Goal: Task Accomplishment & Management: Complete application form

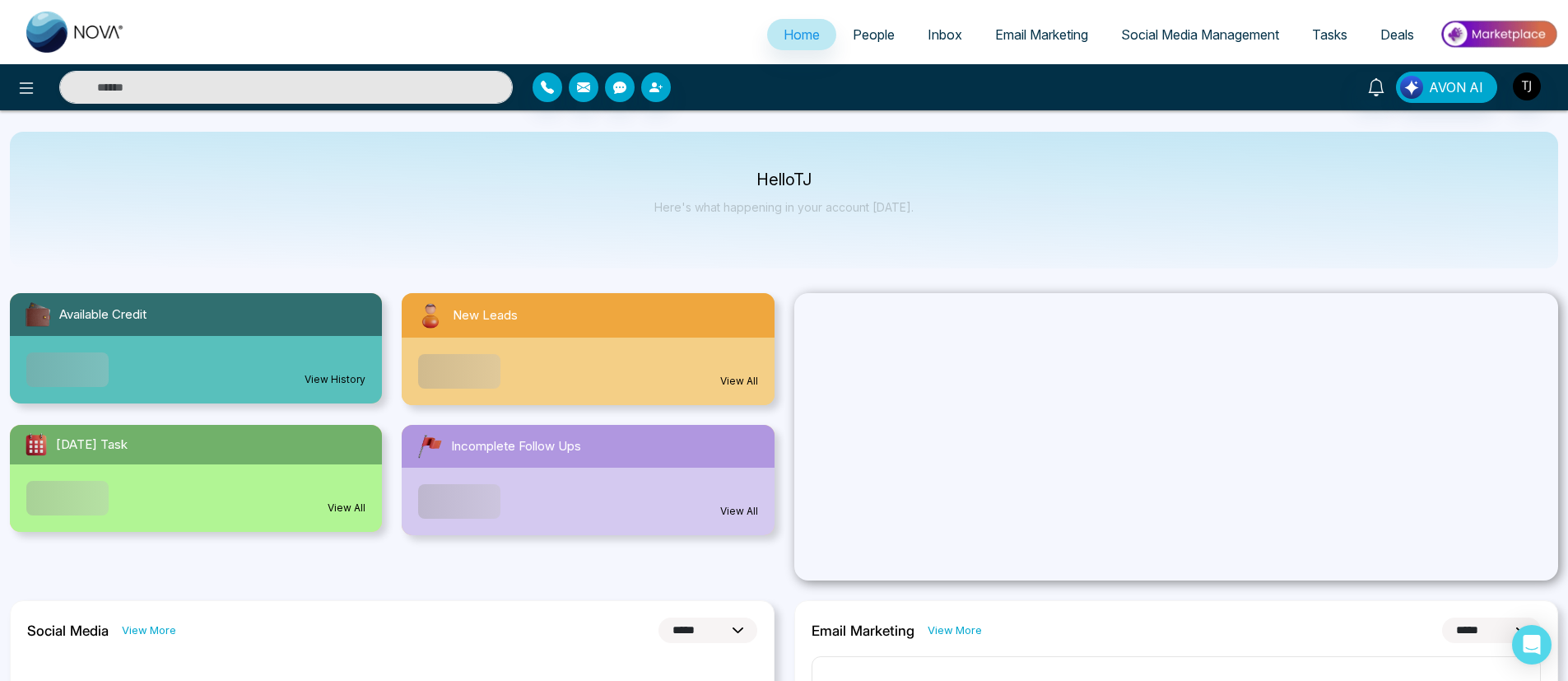
select select "*"
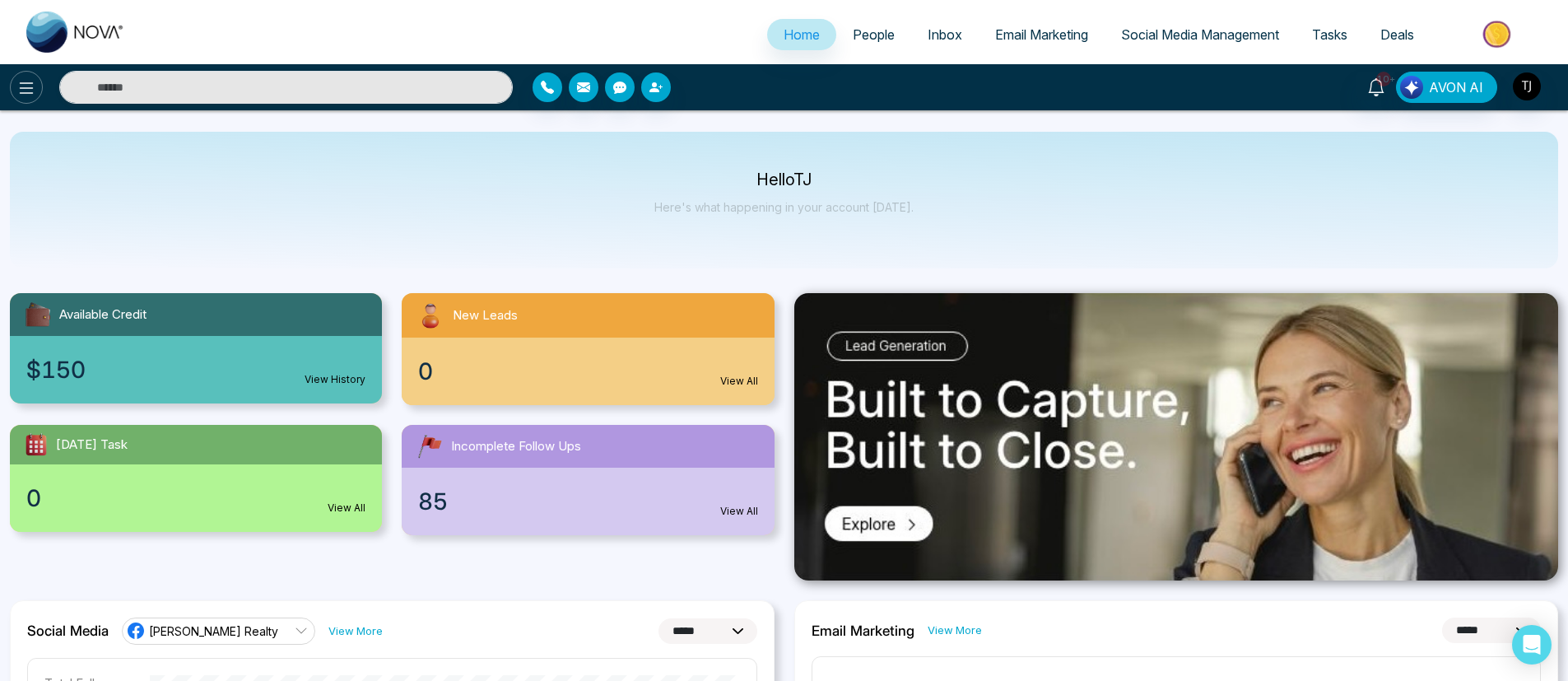
click at [11, 86] on button at bounding box center [26, 87] width 33 height 33
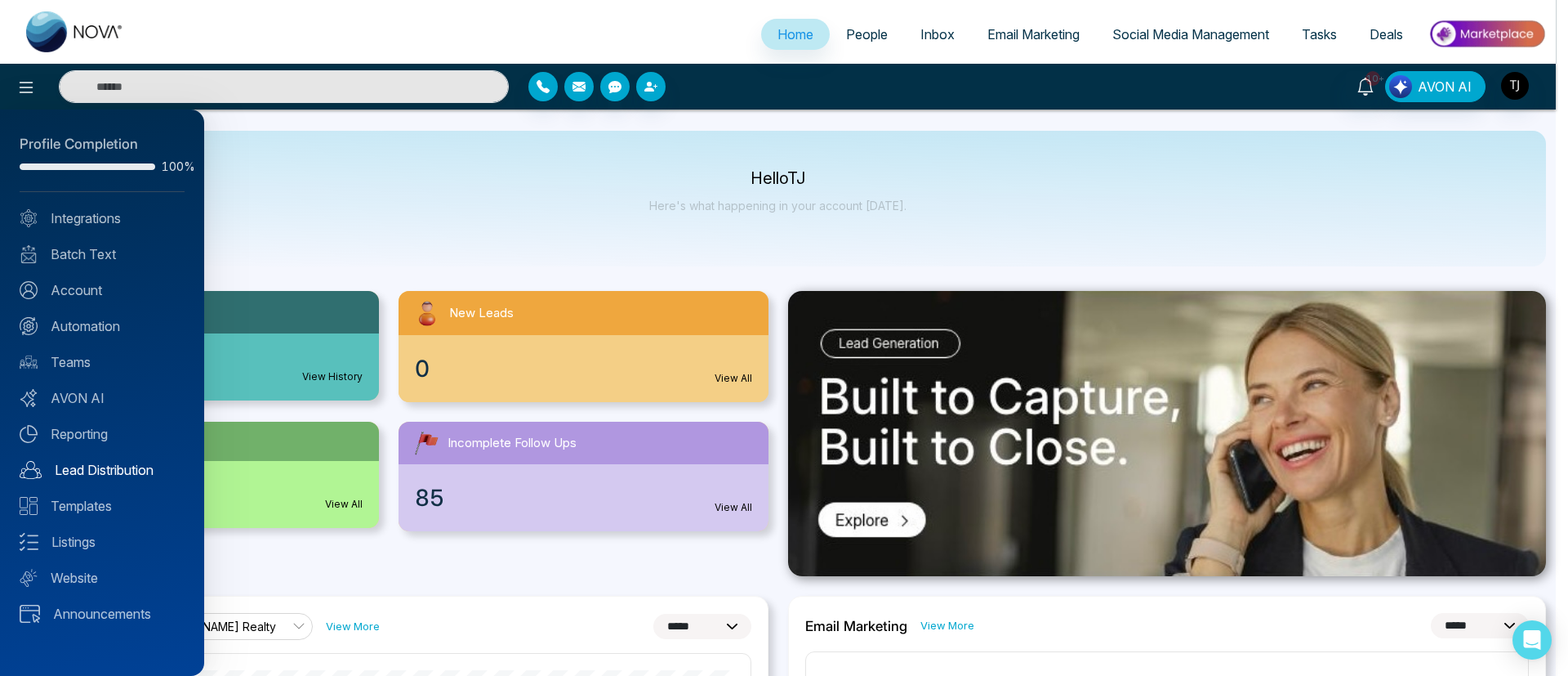
click at [115, 472] on link "Lead Distribution" at bounding box center [102, 470] width 165 height 20
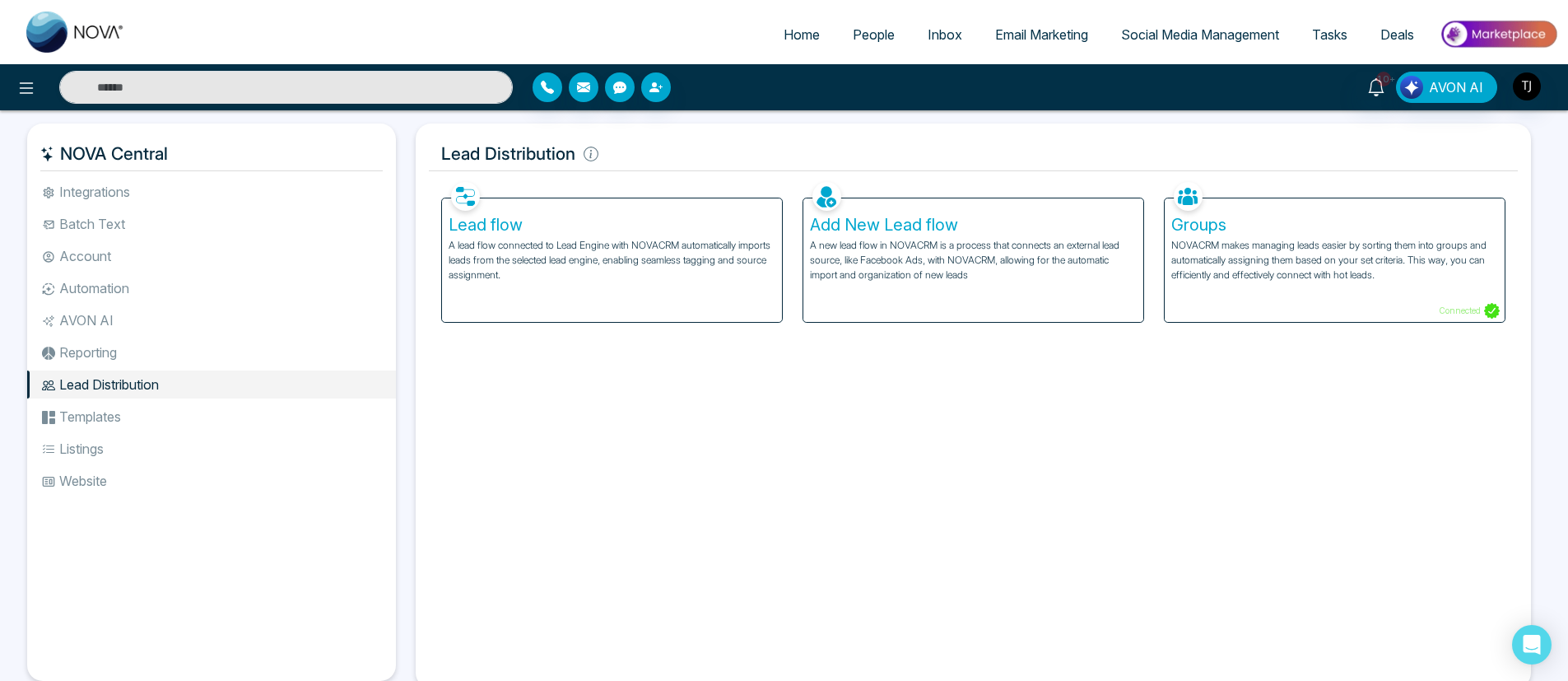
click at [676, 264] on p "A lead flow connected to Lead Engine with NOVACRM automatically imports leads f…" at bounding box center [612, 260] width 327 height 44
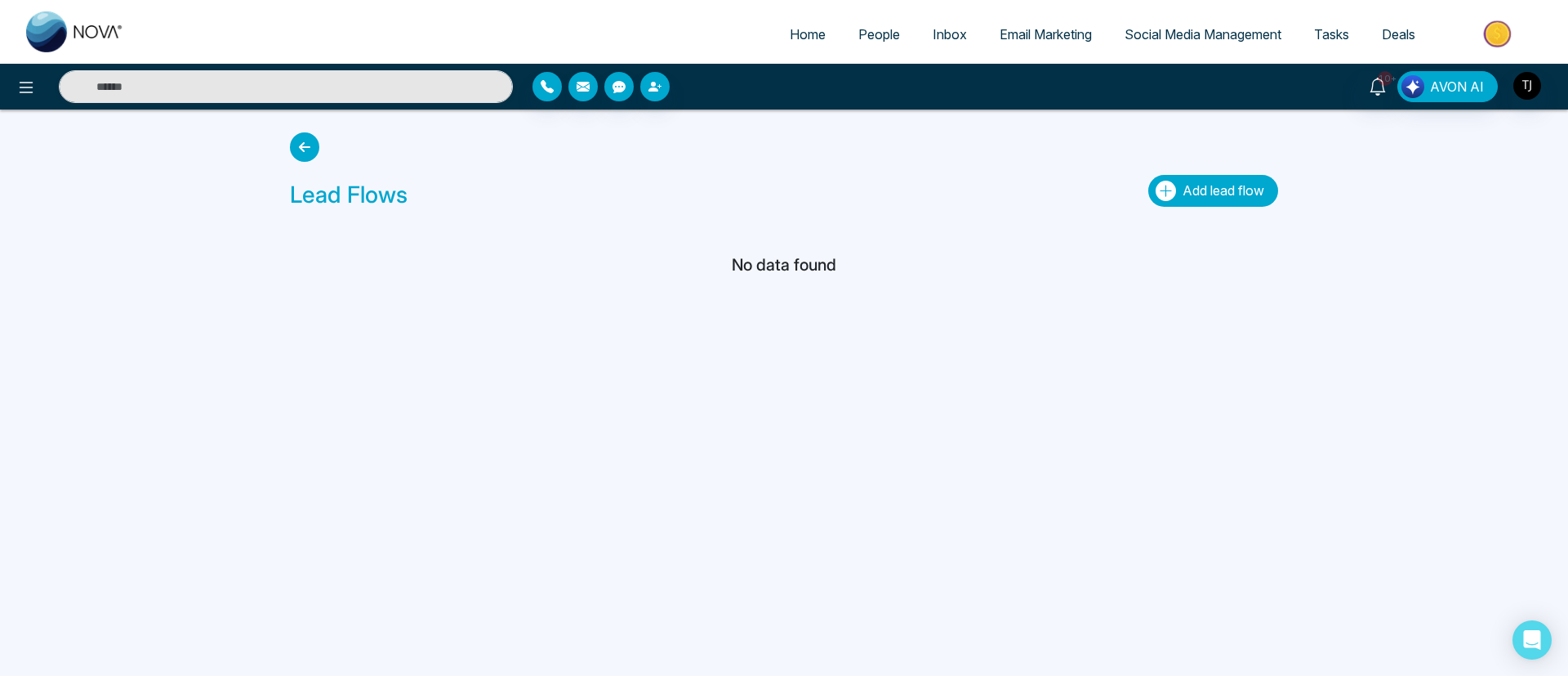
click at [1246, 199] on button "Add lead flow" at bounding box center [1213, 191] width 130 height 32
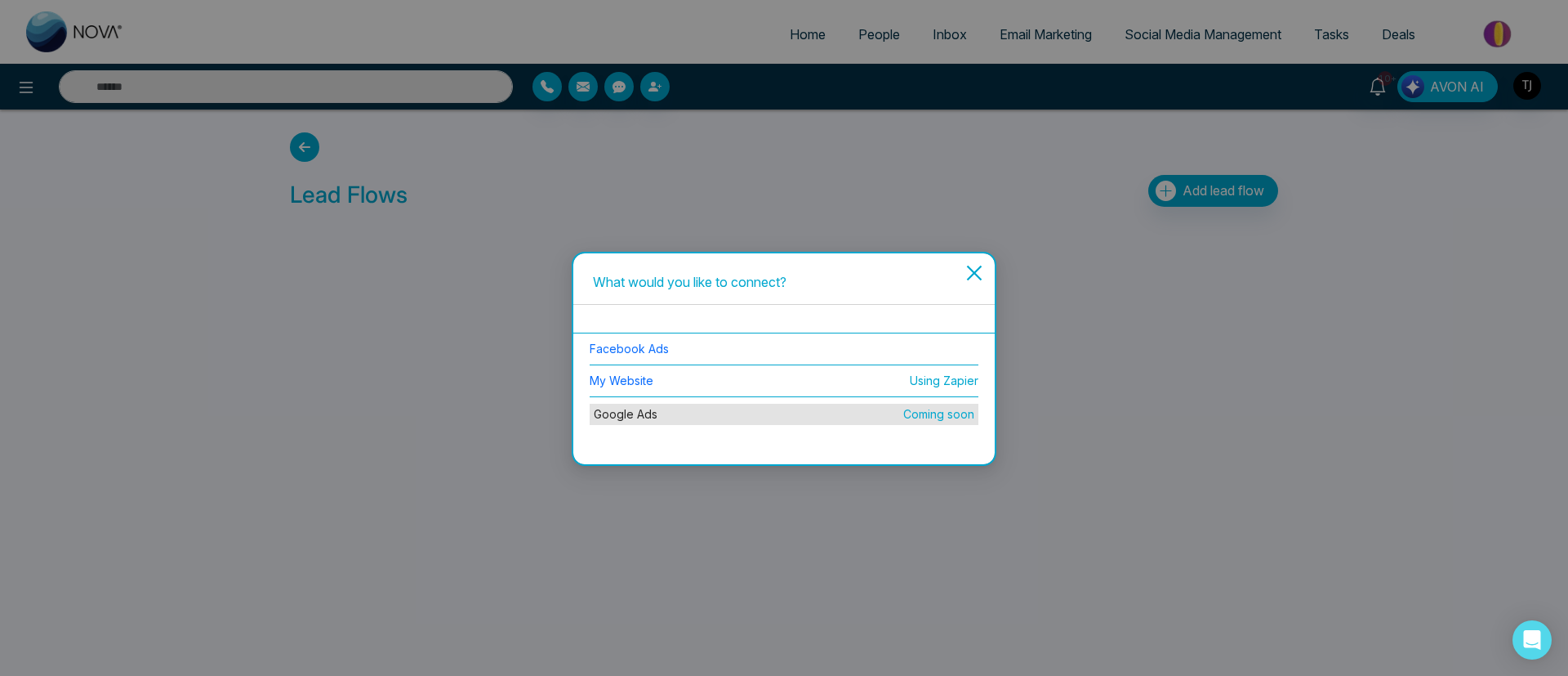
click at [971, 268] on icon "close" at bounding box center [973, 272] width 15 height 15
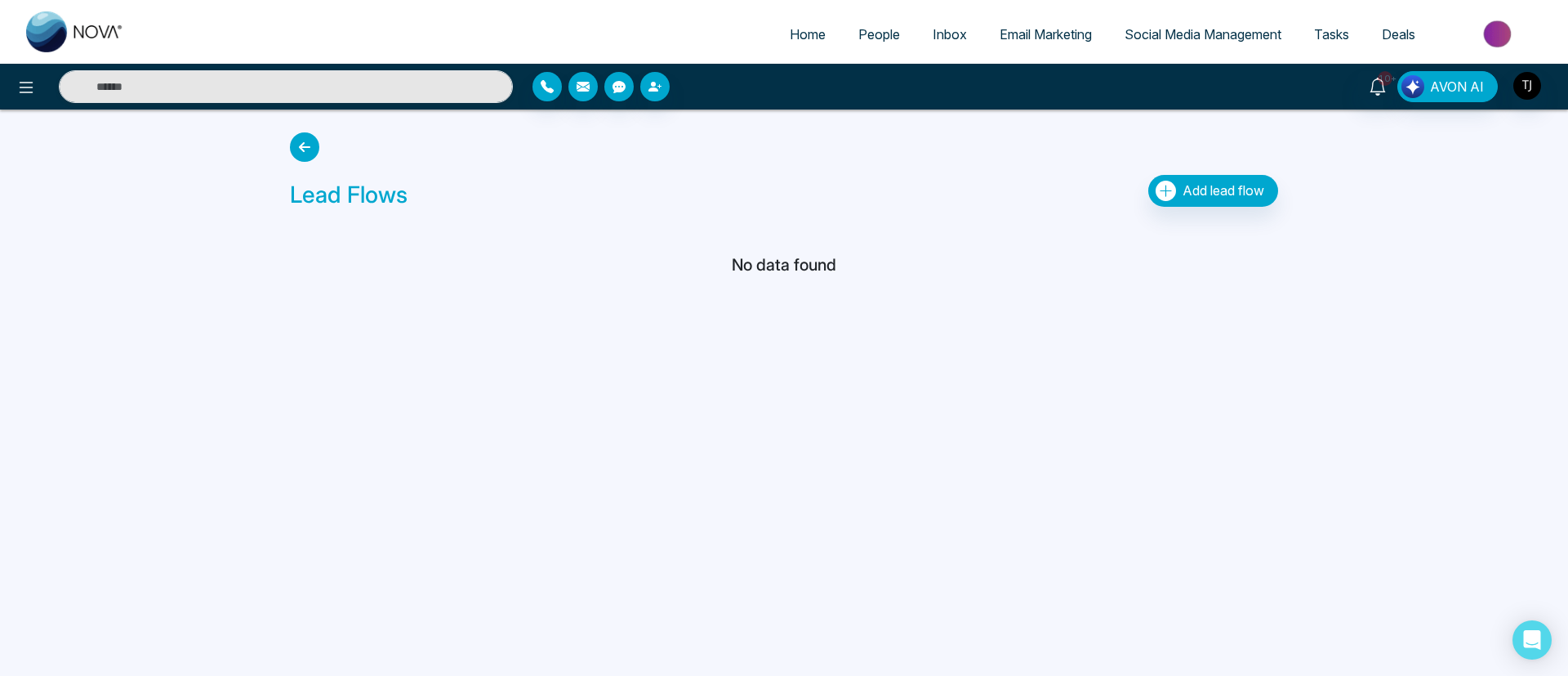
click at [306, 153] on icon at bounding box center [304, 146] width 29 height 29
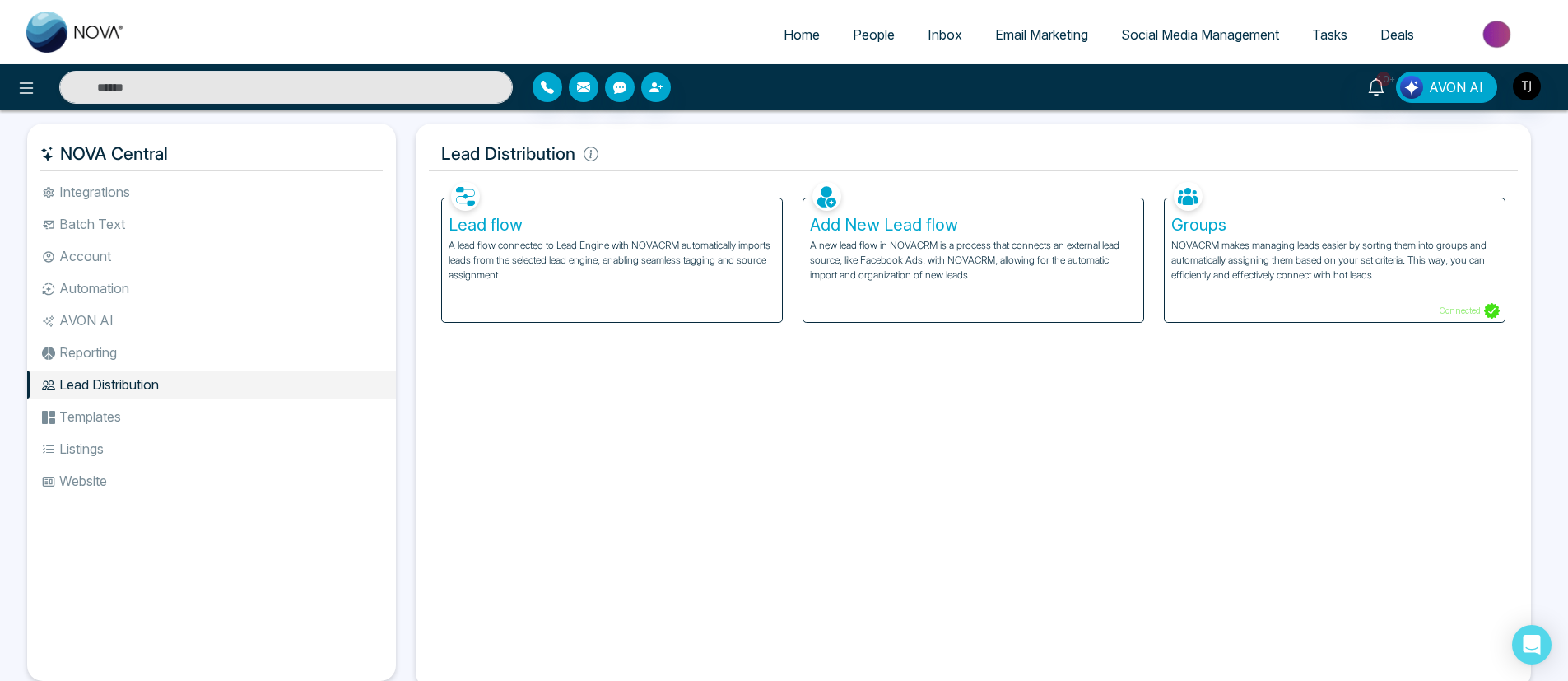
click at [847, 306] on div "Add New Lead flow A new lead flow in NOVACRM is a process that connects an exte…" at bounding box center [973, 260] width 340 height 123
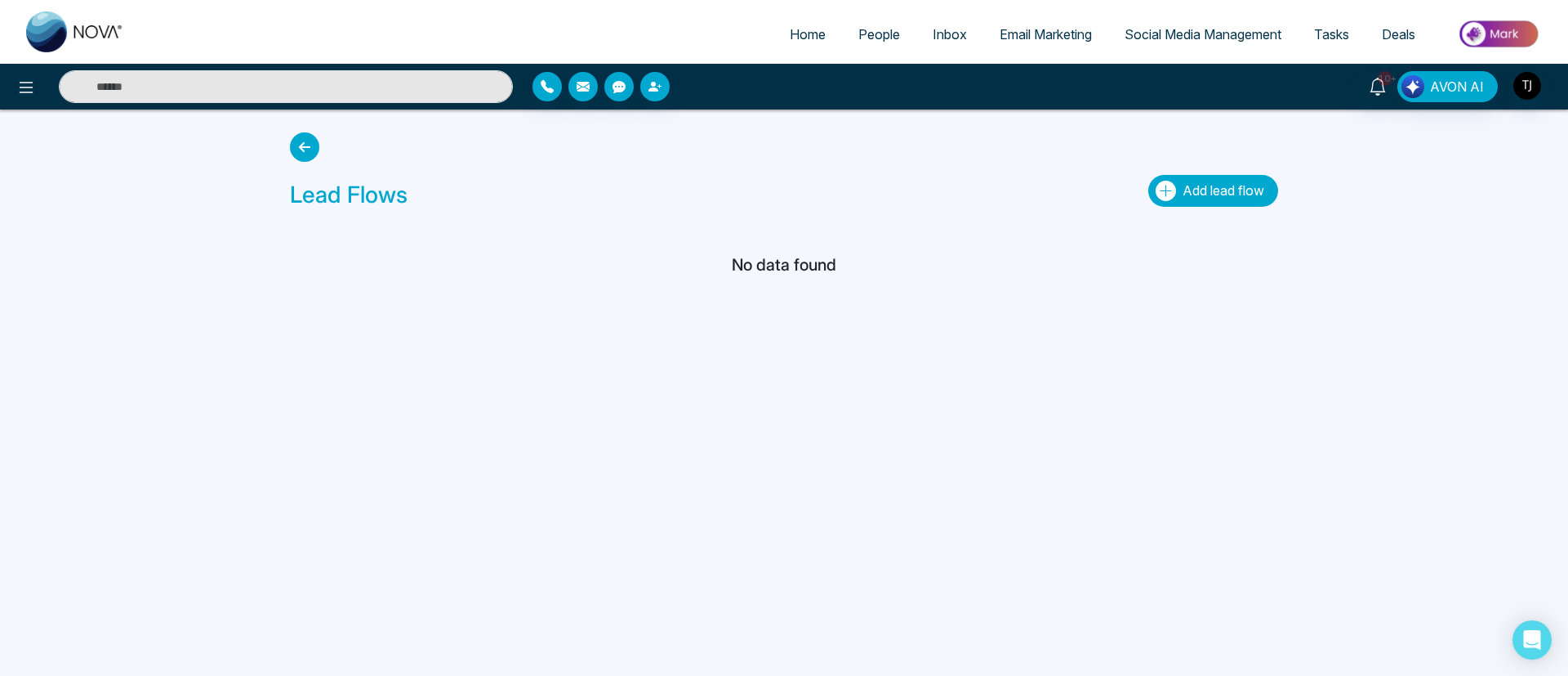
click at [1217, 186] on span "Add lead flow" at bounding box center [1223, 190] width 82 height 16
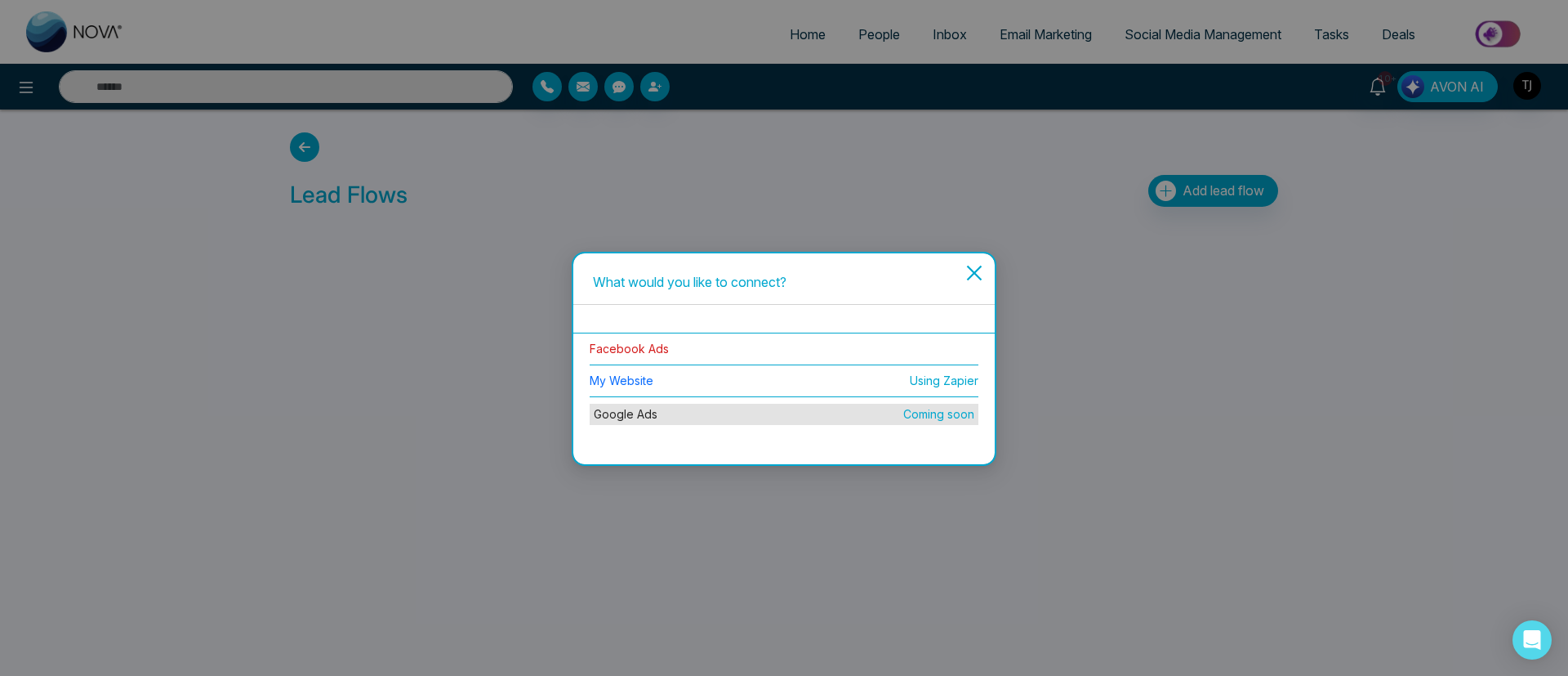
click at [636, 346] on link "Facebook Ads" at bounding box center [628, 349] width 79 height 14
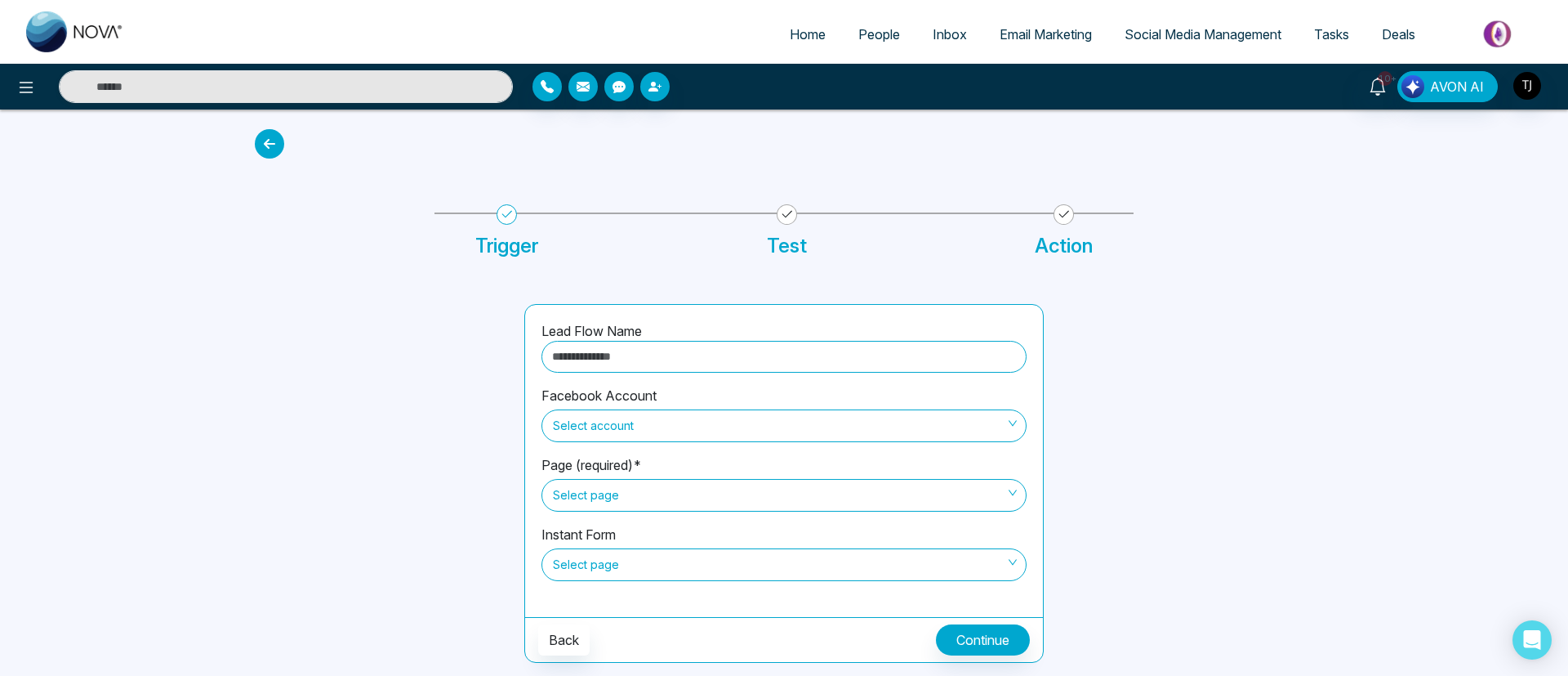
click at [666, 361] on input "text" at bounding box center [784, 357] width 485 height 32
click at [721, 416] on span "Select account" at bounding box center [784, 425] width 462 height 28
type input "****"
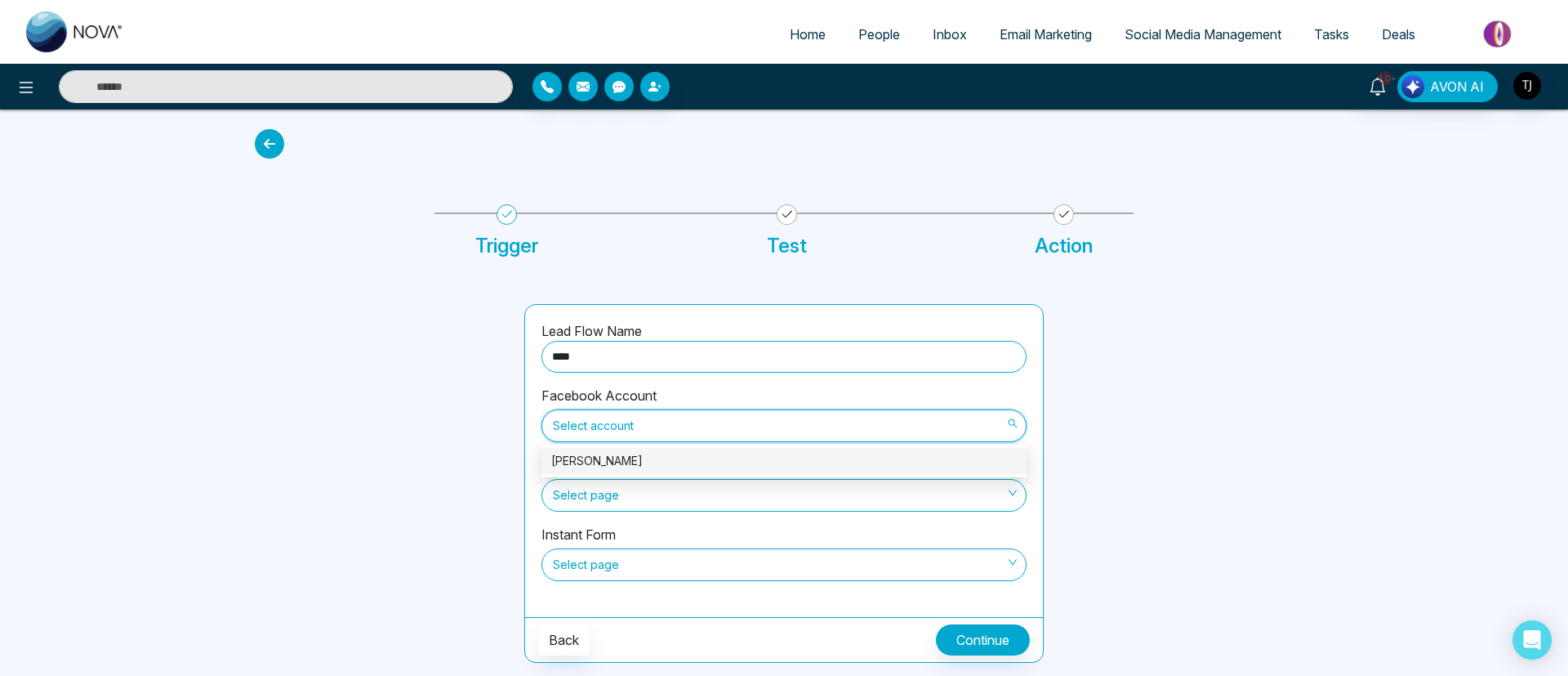
click at [653, 462] on div "[PERSON_NAME]" at bounding box center [784, 461] width 465 height 18
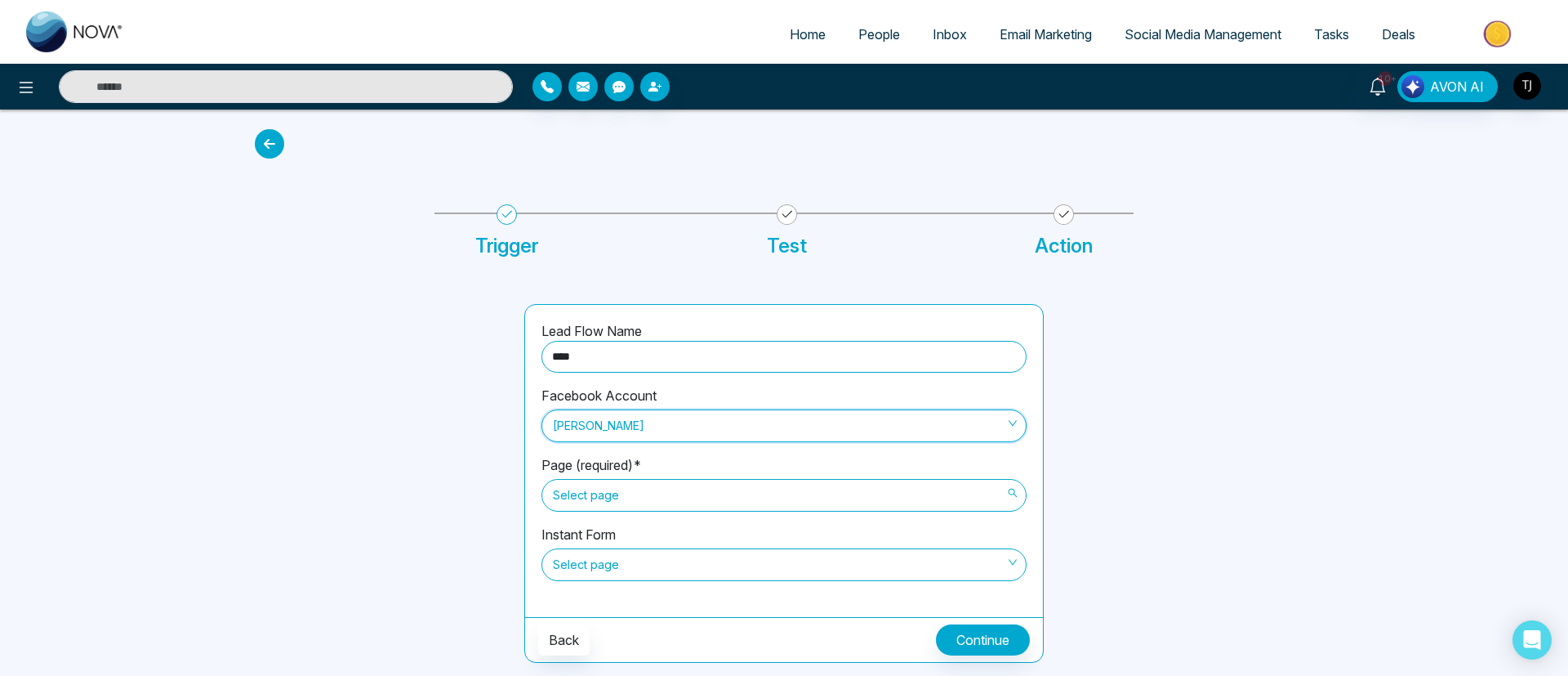
click at [639, 505] on span "Select page" at bounding box center [784, 495] width 462 height 28
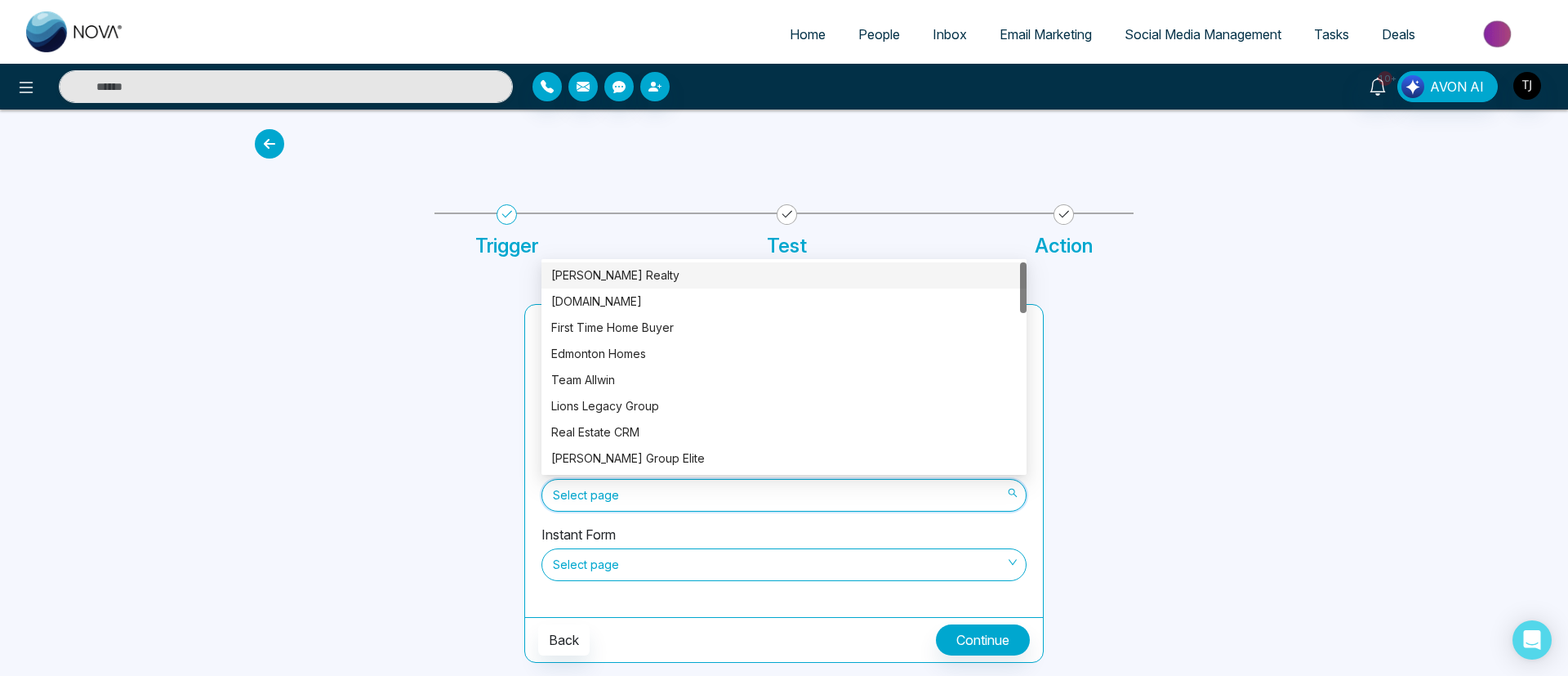
click at [628, 267] on div "[PERSON_NAME] Realty" at bounding box center [784, 276] width 465 height 18
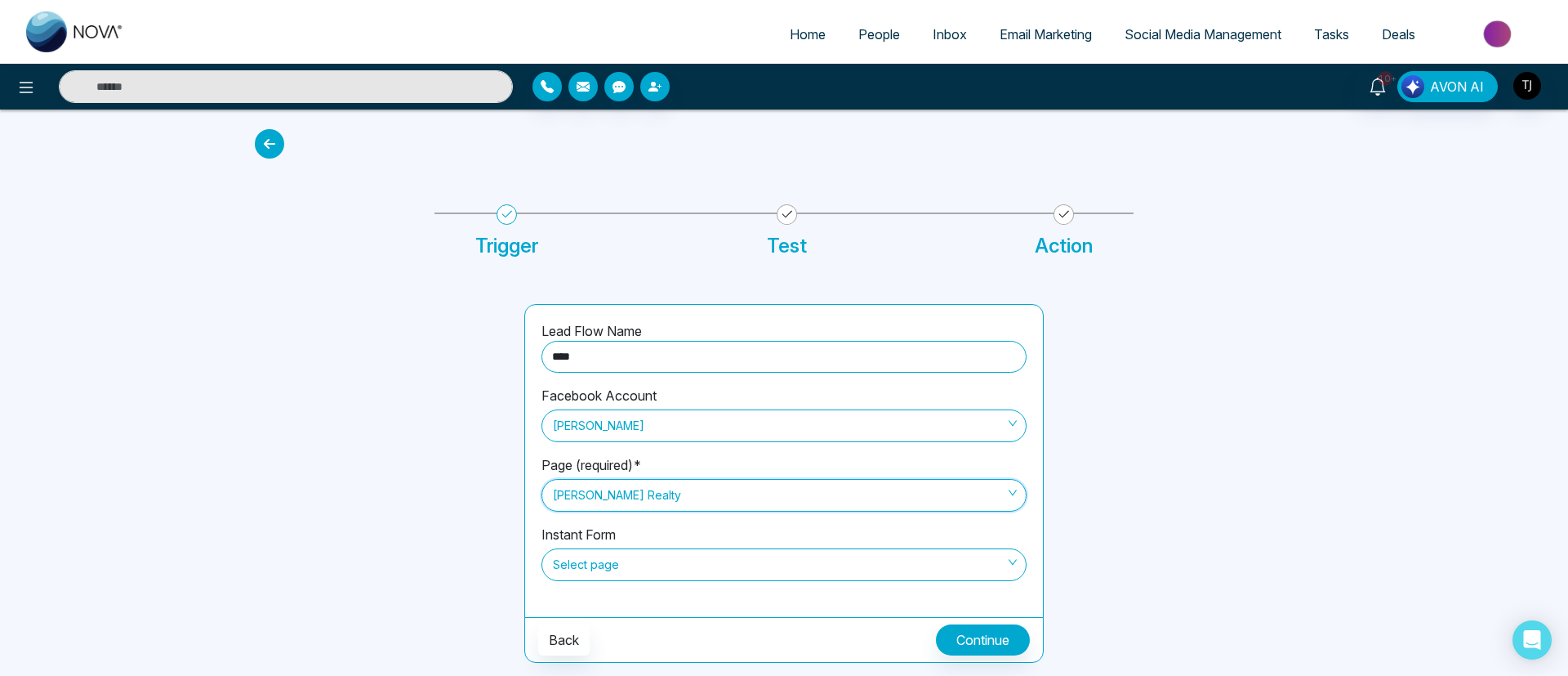
click at [685, 493] on span "[PERSON_NAME] Realty" at bounding box center [784, 495] width 462 height 28
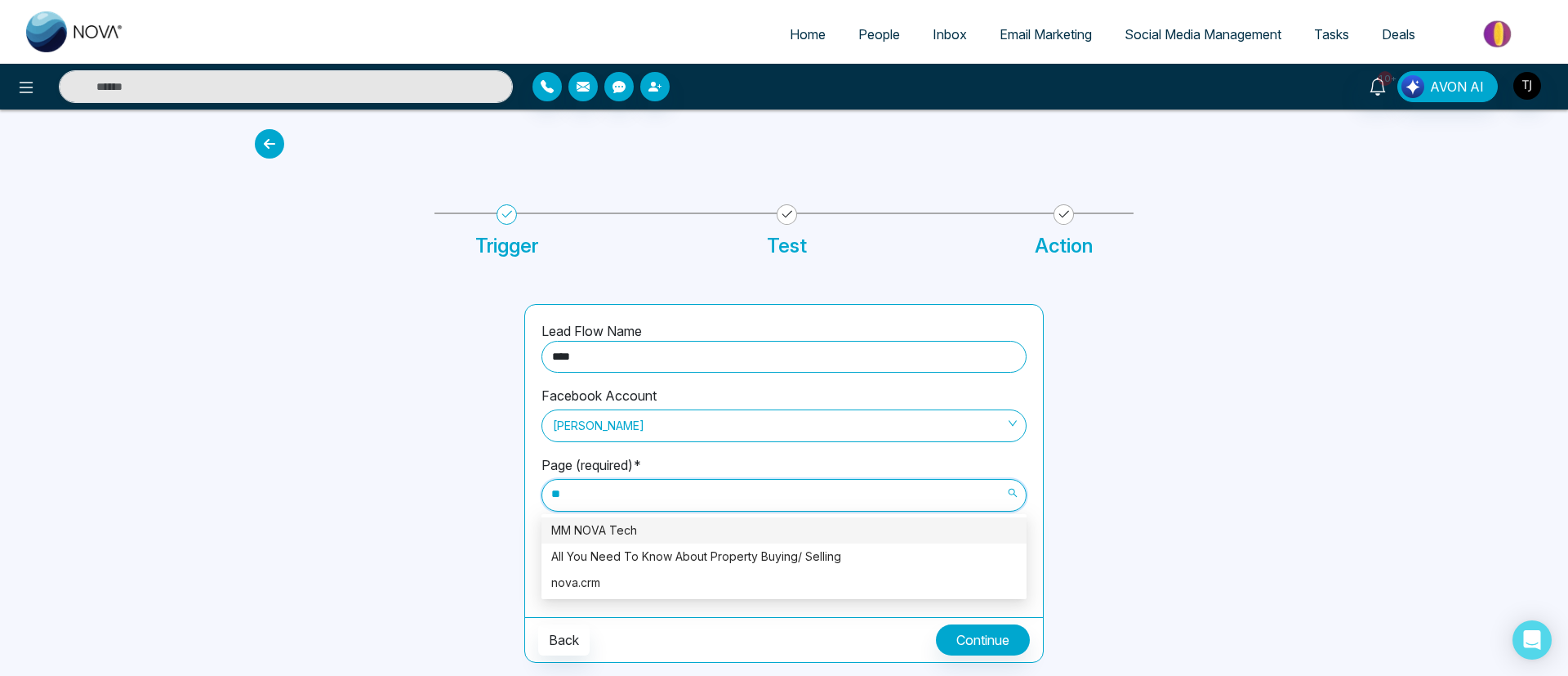
type input "***"
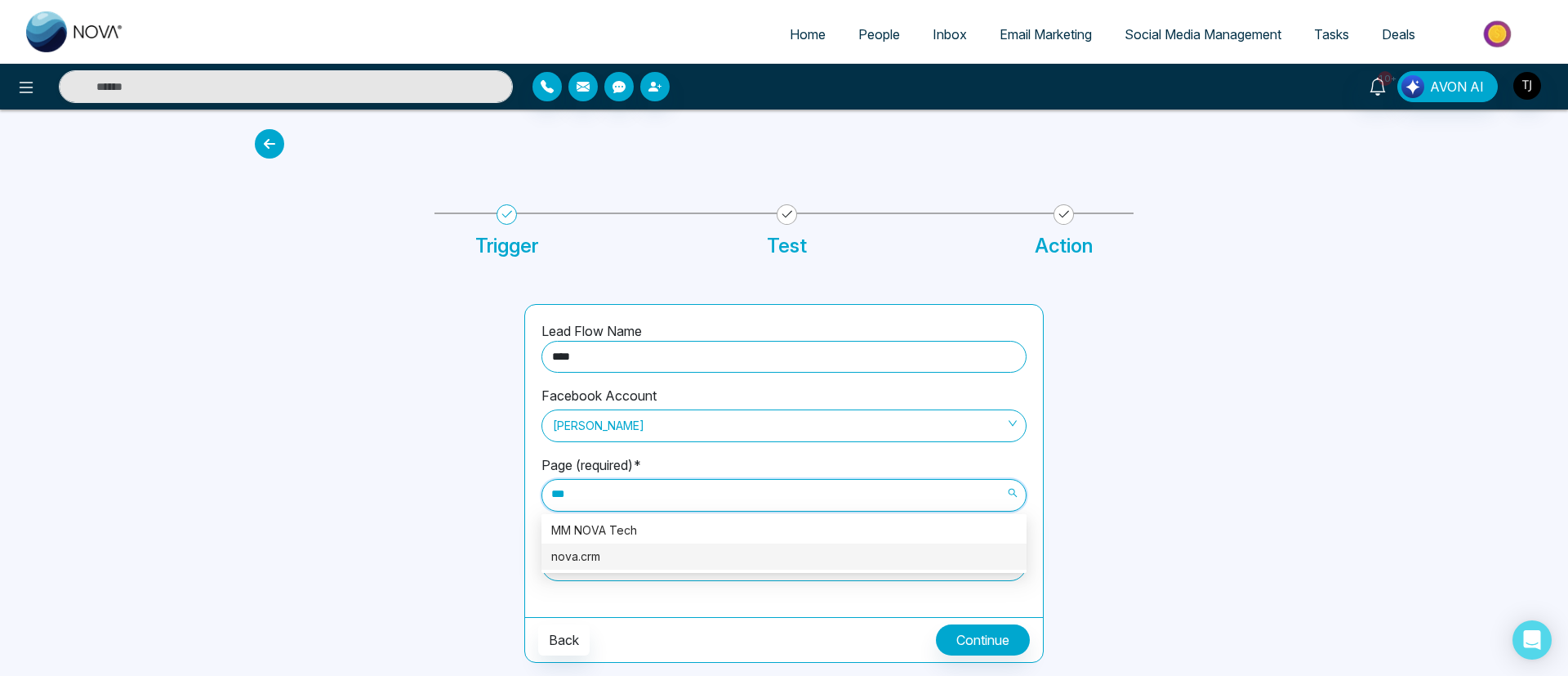
click at [644, 554] on div "nova.crm" at bounding box center [784, 556] width 465 height 18
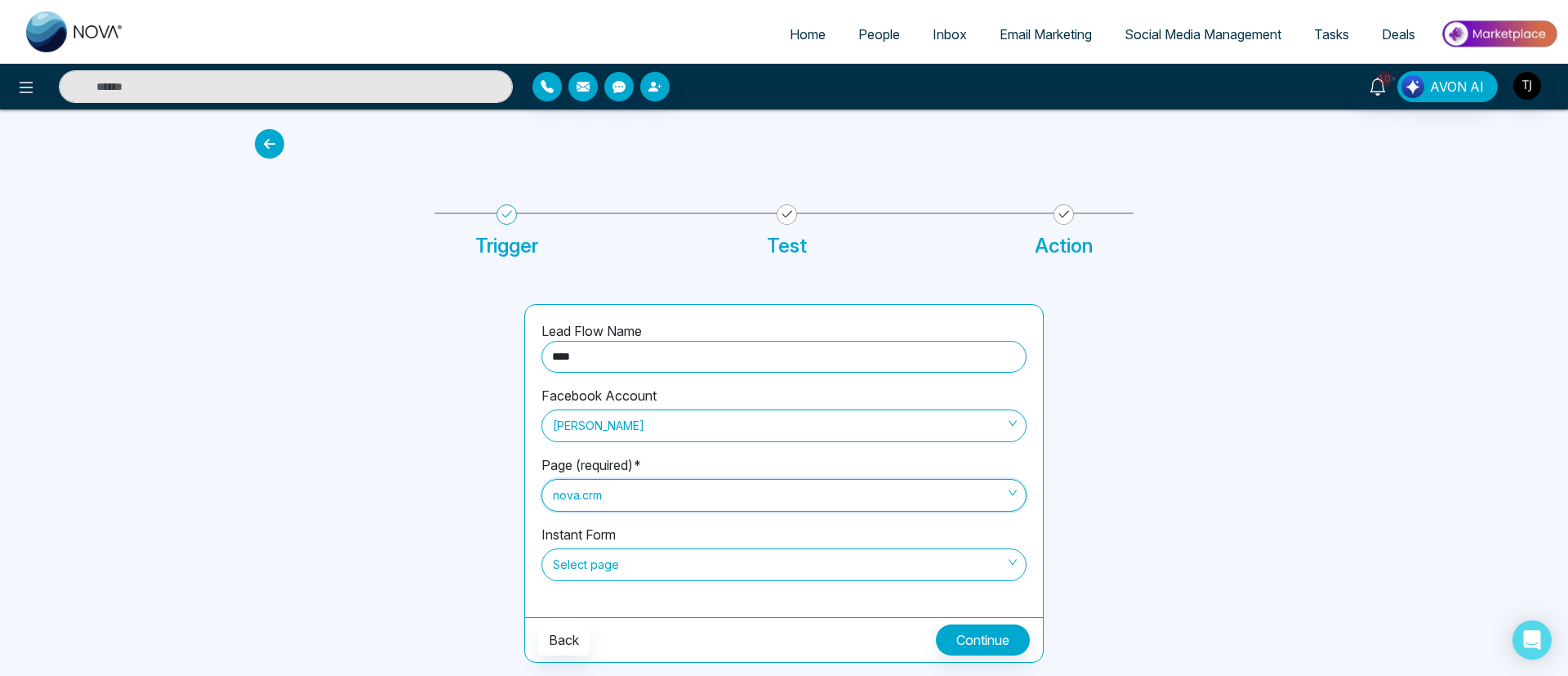
click at [712, 551] on span "Select page" at bounding box center [784, 564] width 462 height 28
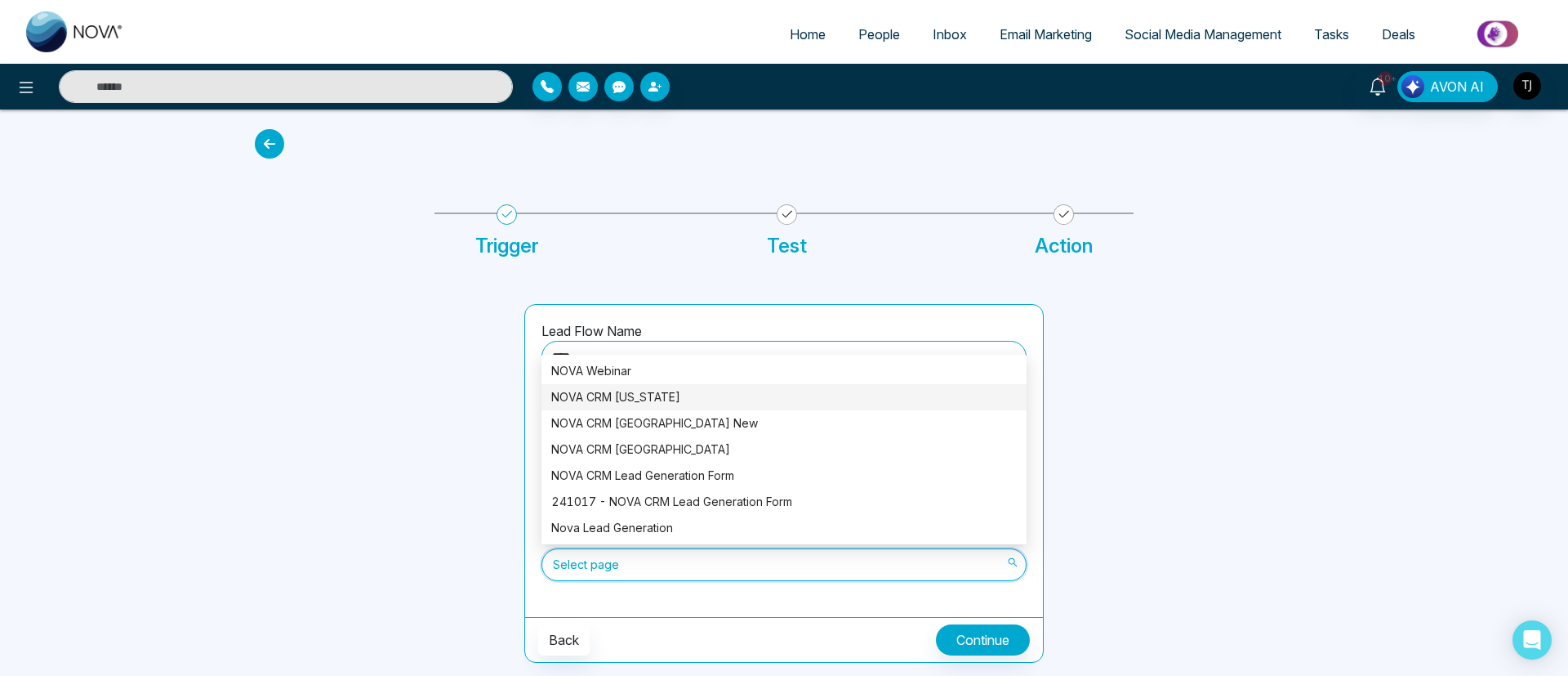
click at [689, 394] on div "NOVA CRM [US_STATE]" at bounding box center [784, 397] width 465 height 18
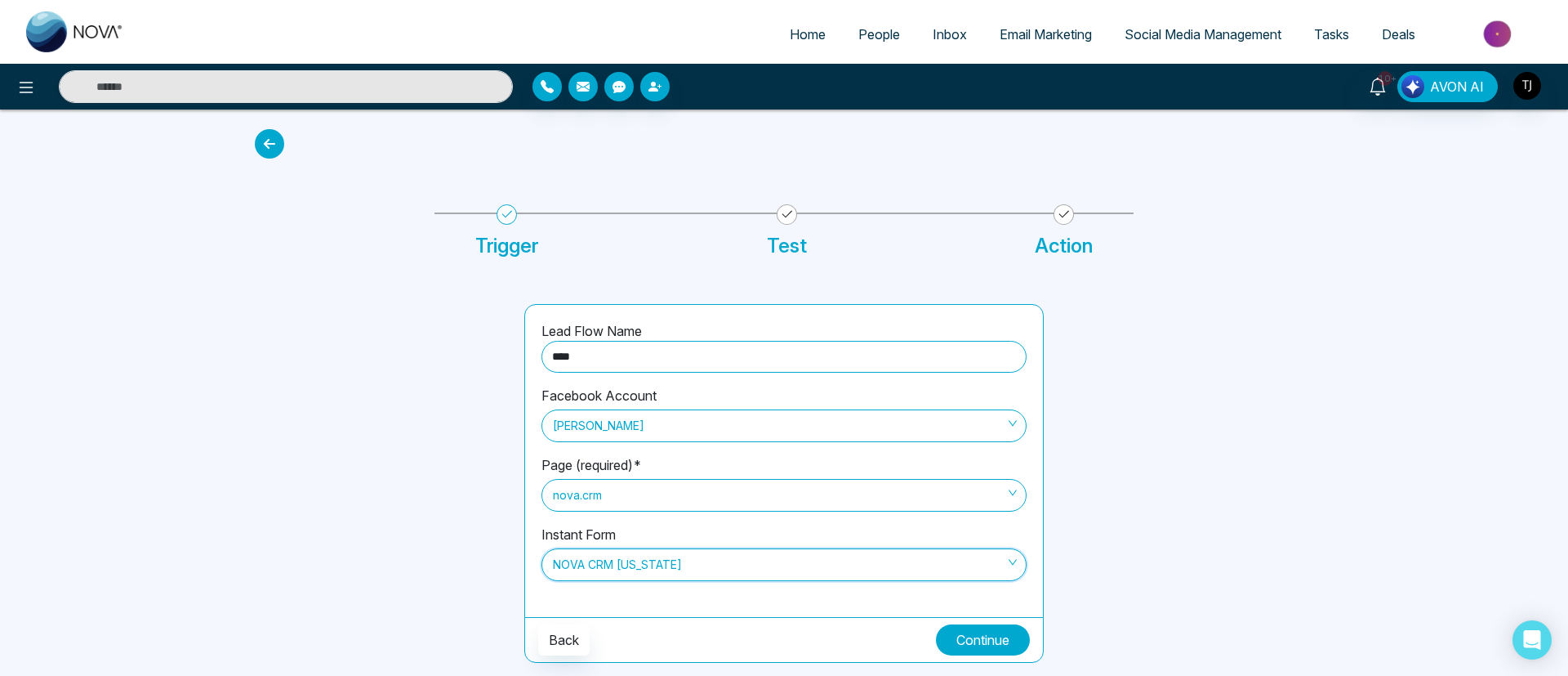
click at [995, 632] on button "Continue" at bounding box center [982, 639] width 94 height 31
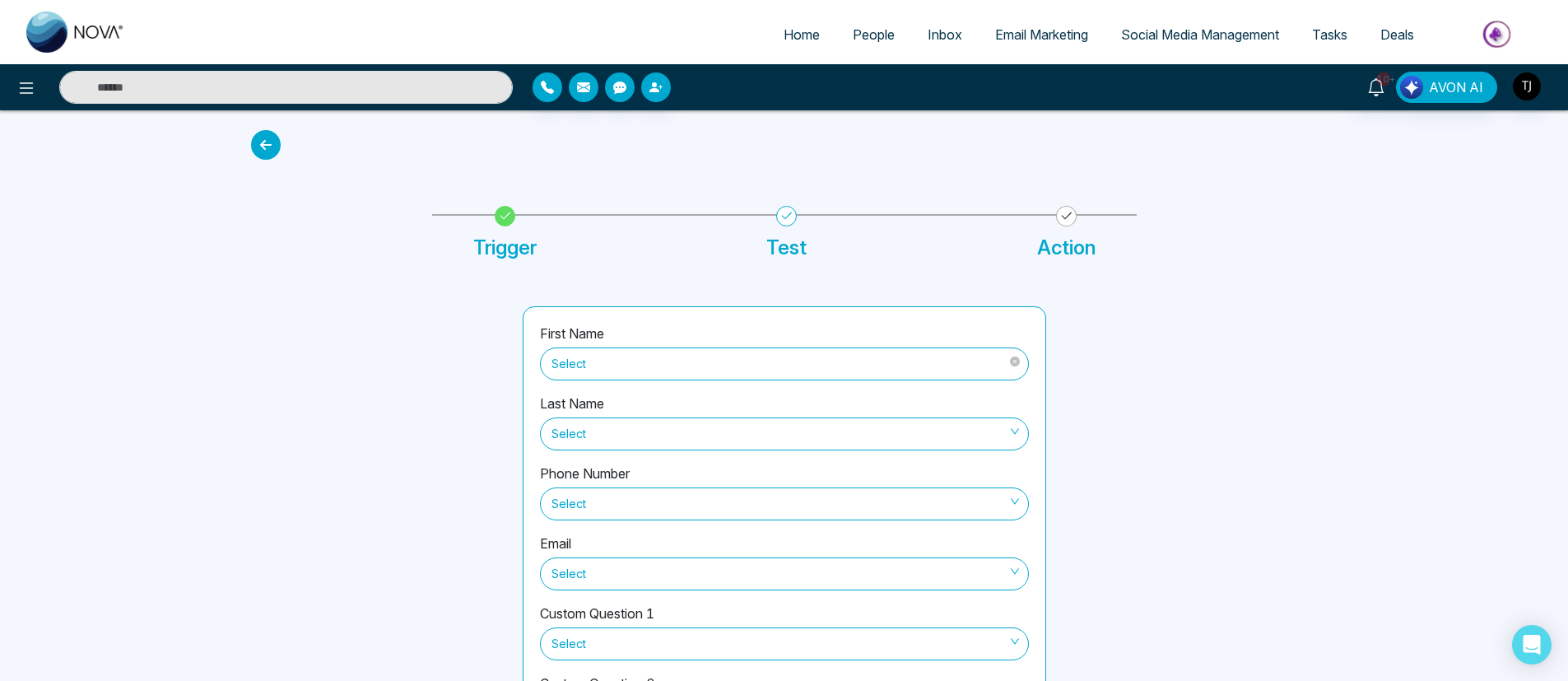
click at [786, 364] on span "Select" at bounding box center [784, 363] width 465 height 28
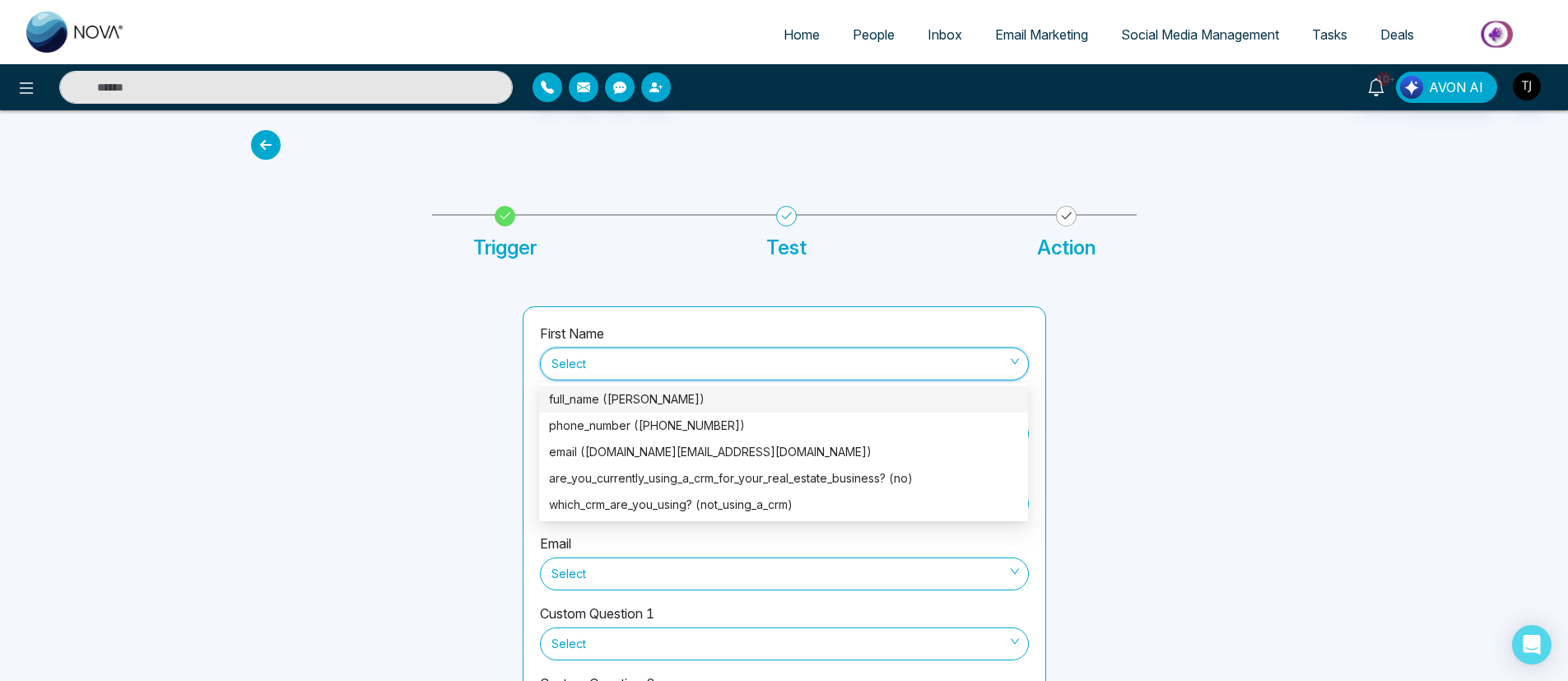
click at [745, 386] on div "full_name ([PERSON_NAME])" at bounding box center [784, 399] width 489 height 26
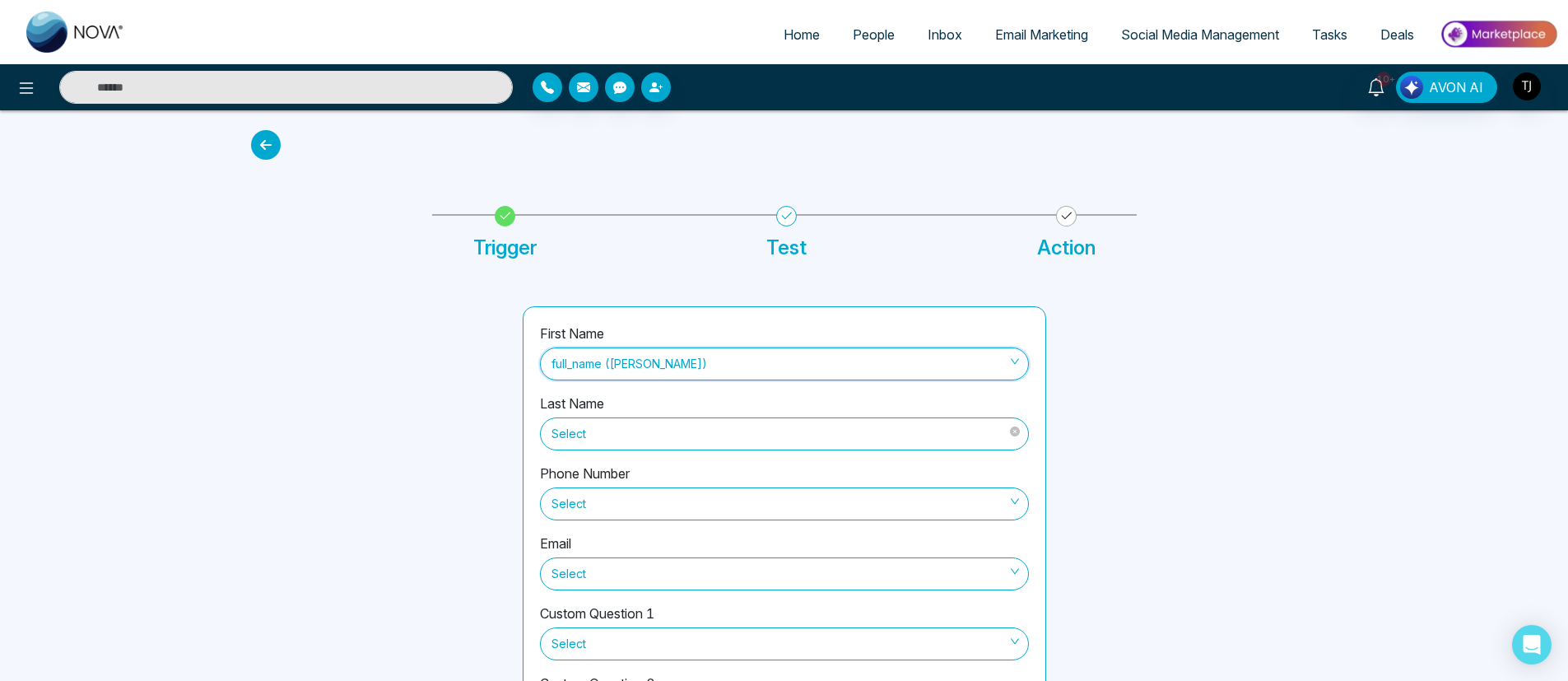
click at [717, 436] on span "Select" at bounding box center [784, 433] width 465 height 28
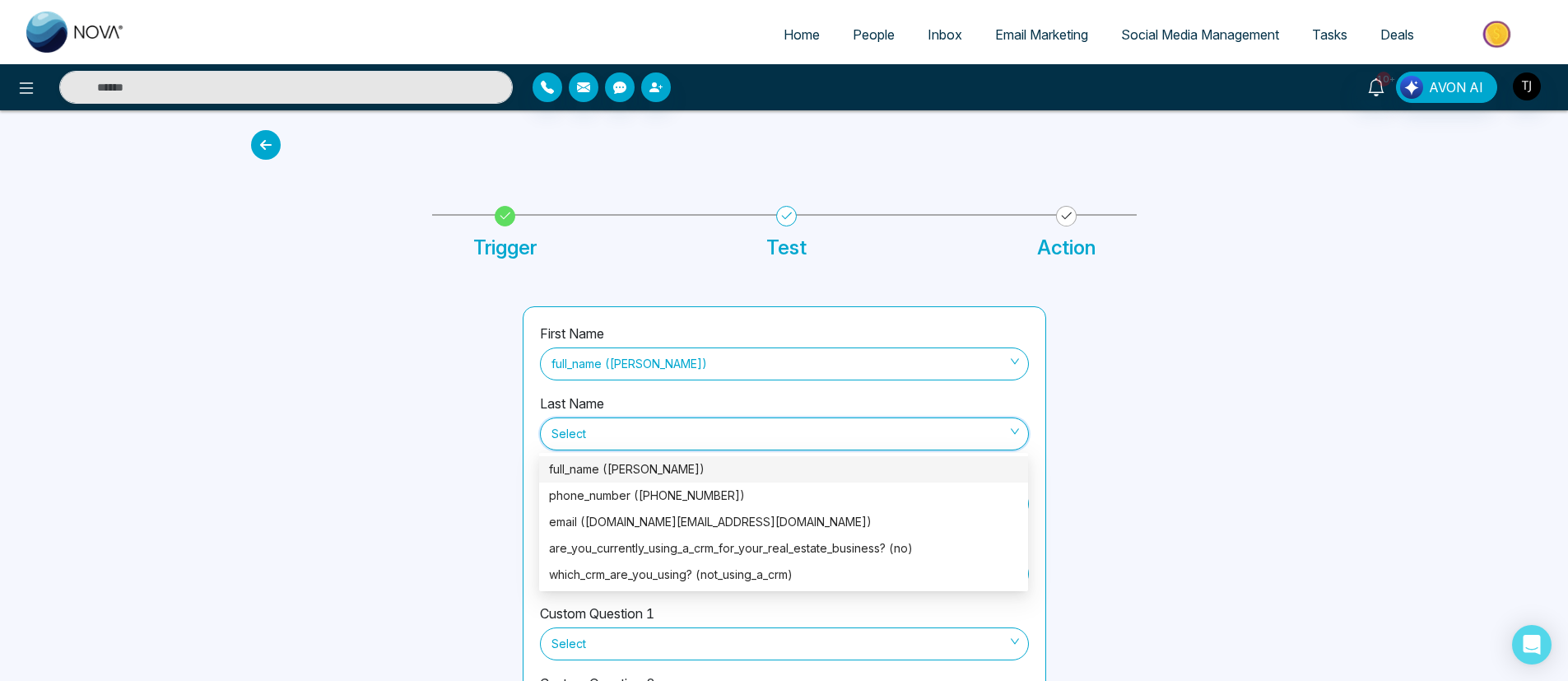
click at [1200, 394] on div at bounding box center [1192, 535] width 271 height 458
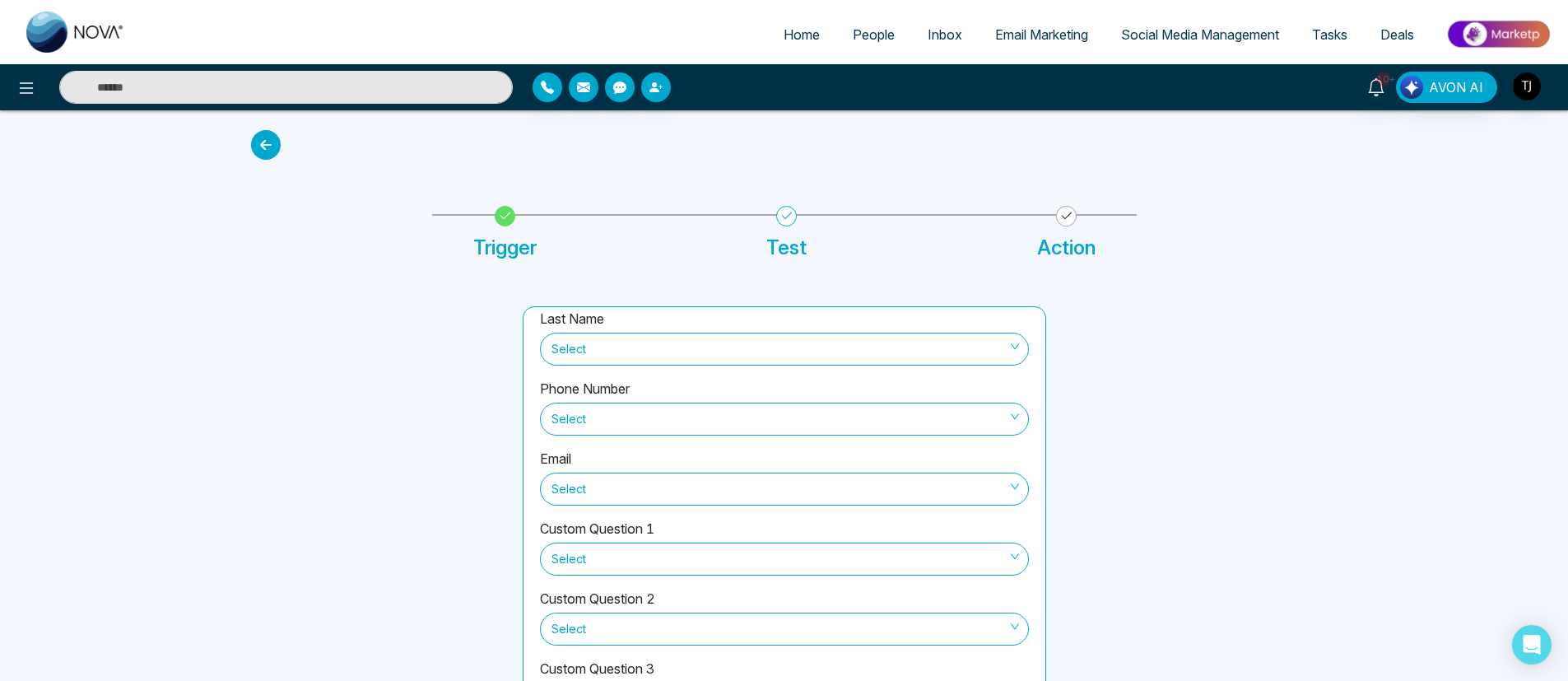
scroll to position [123, 0]
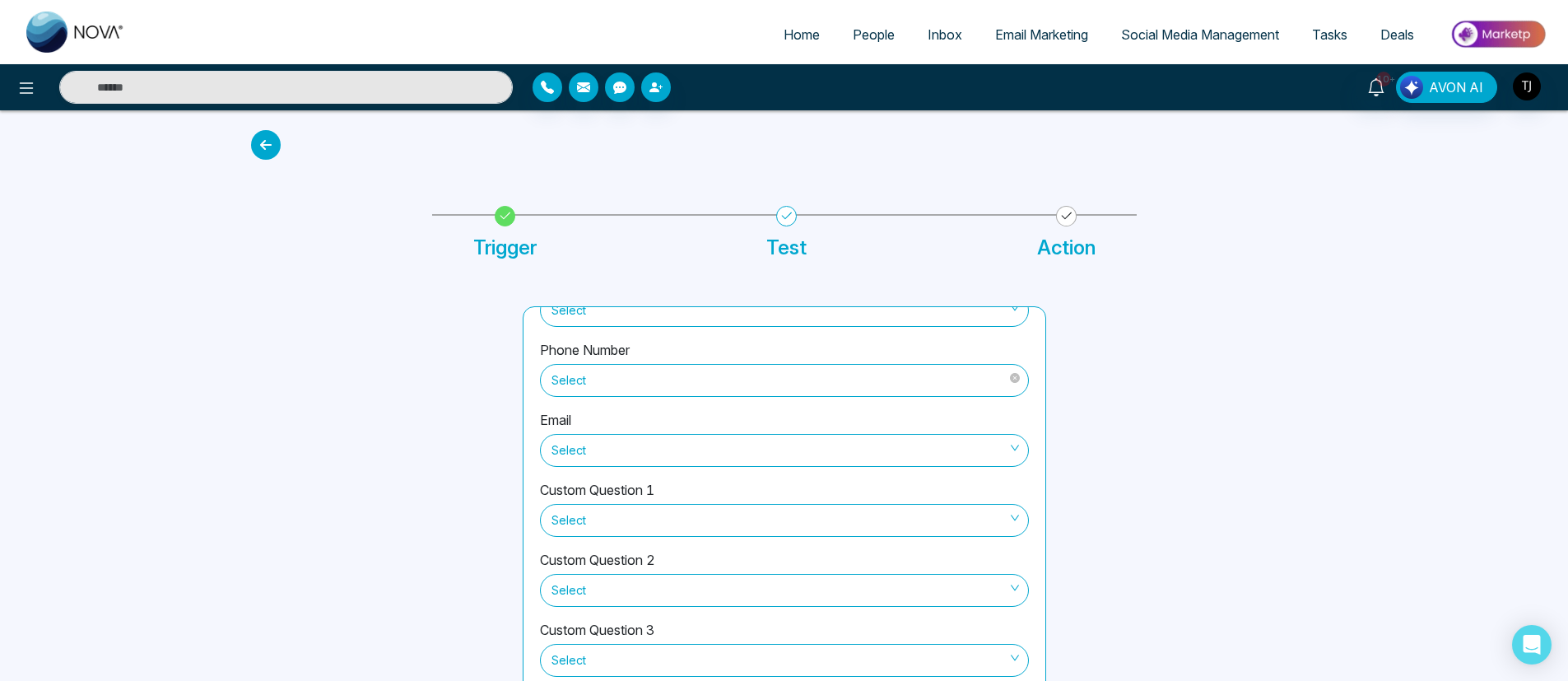
click at [819, 382] on span "Select" at bounding box center [784, 380] width 465 height 28
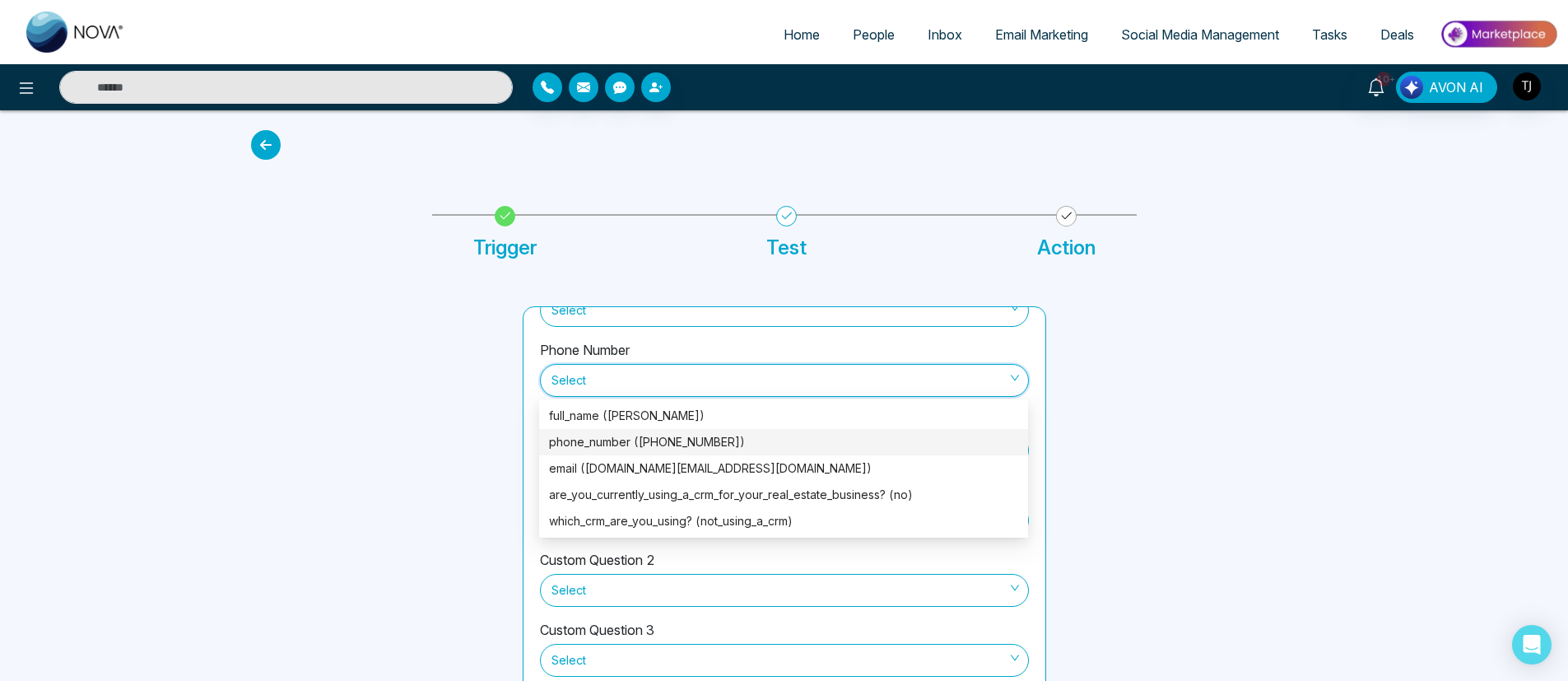
click at [769, 453] on div "phone_number ([PHONE_NUMBER])" at bounding box center [784, 441] width 489 height 26
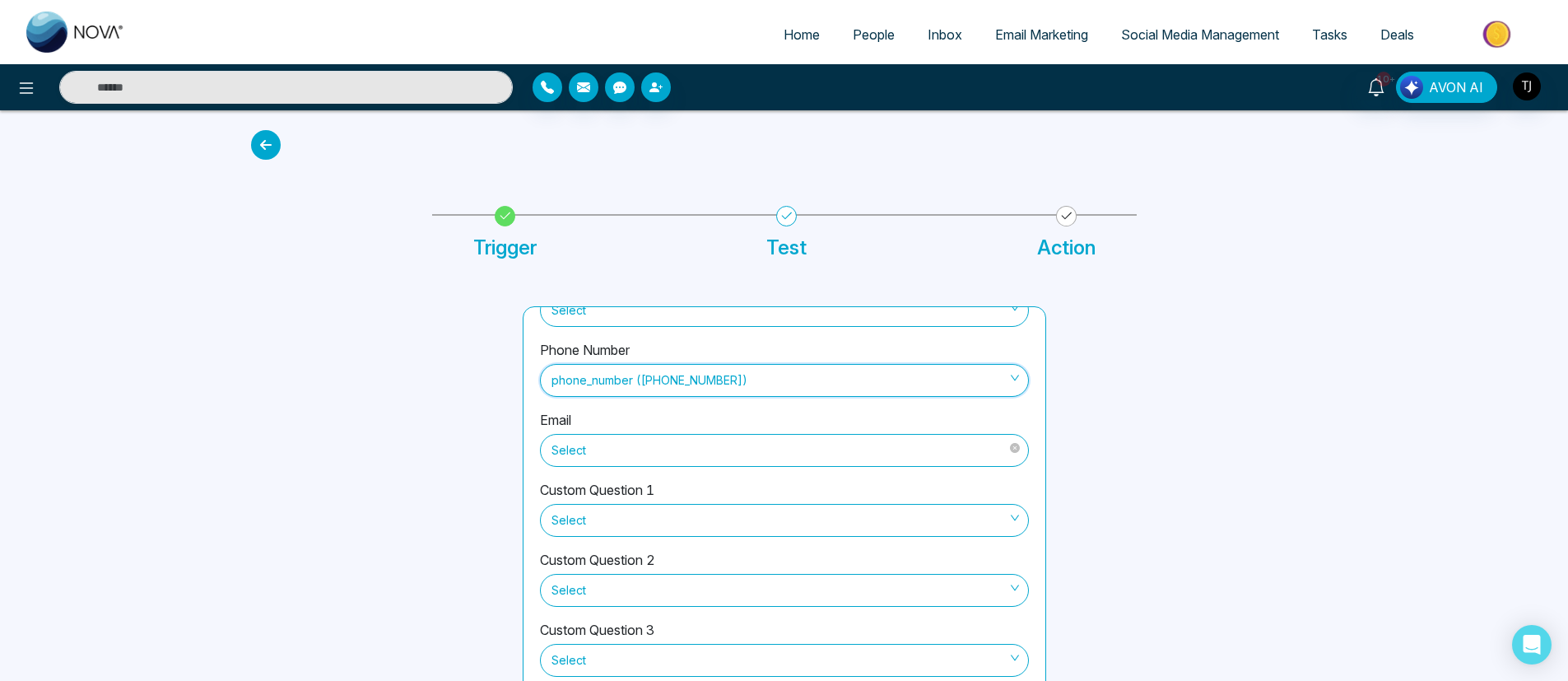
click at [645, 451] on span "Select" at bounding box center [784, 449] width 465 height 28
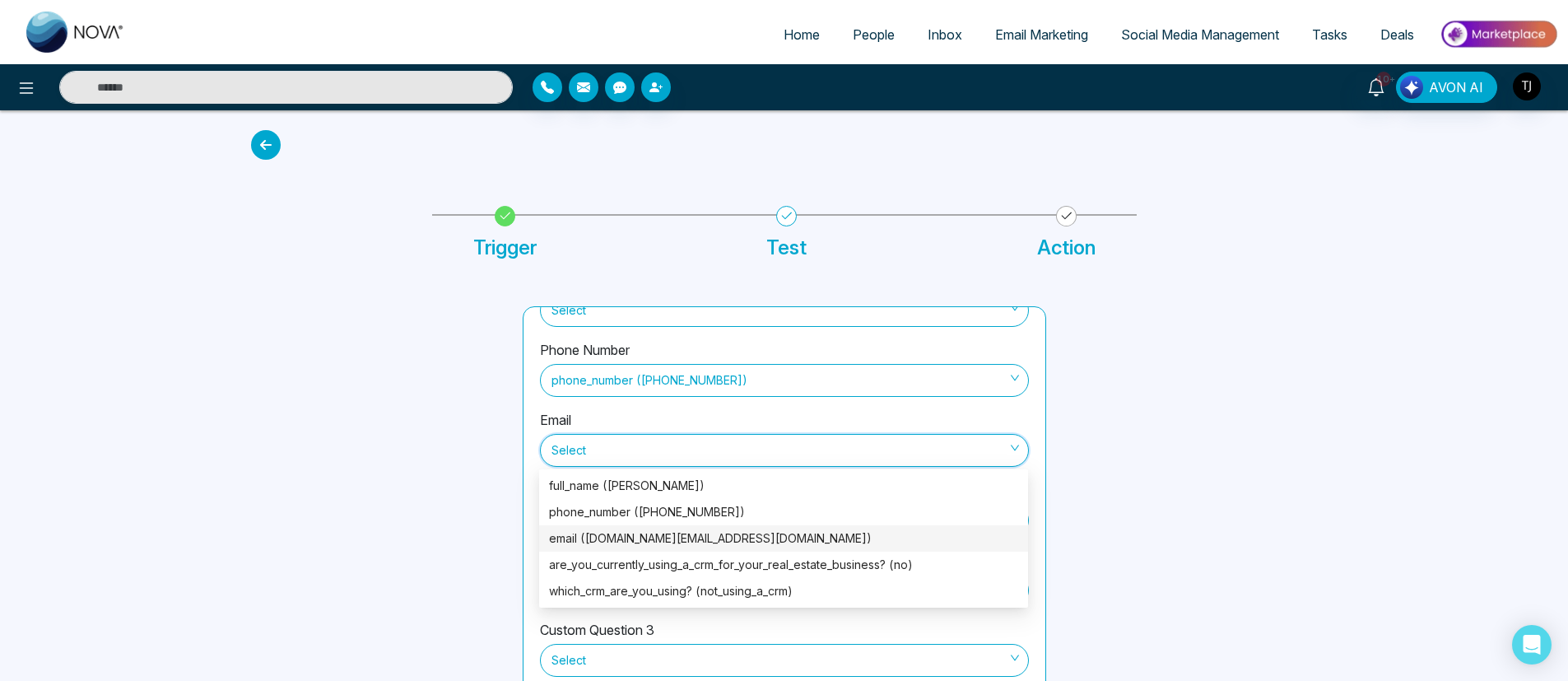
click at [640, 538] on div "email ([DOMAIN_NAME][EMAIL_ADDRESS][DOMAIN_NAME])" at bounding box center [784, 538] width 469 height 18
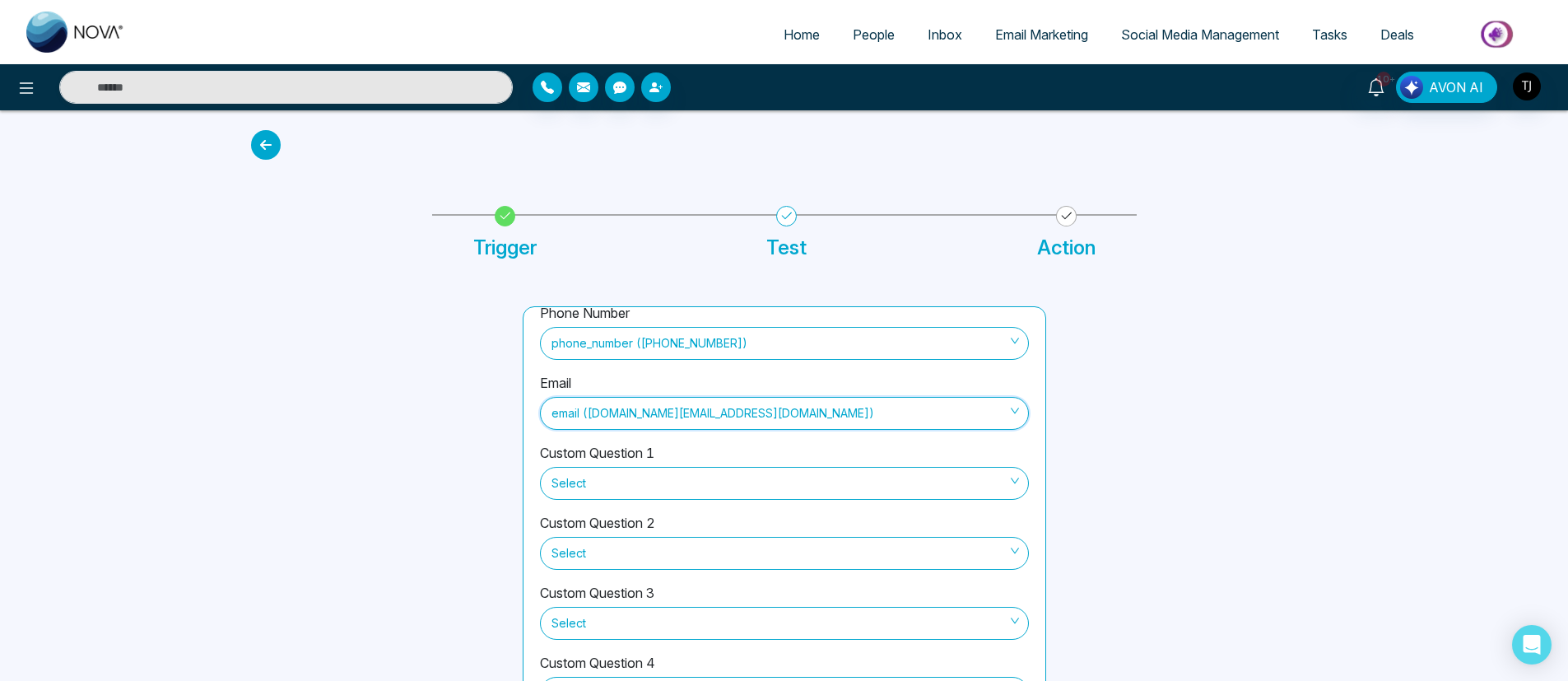
scroll to position [181, 0]
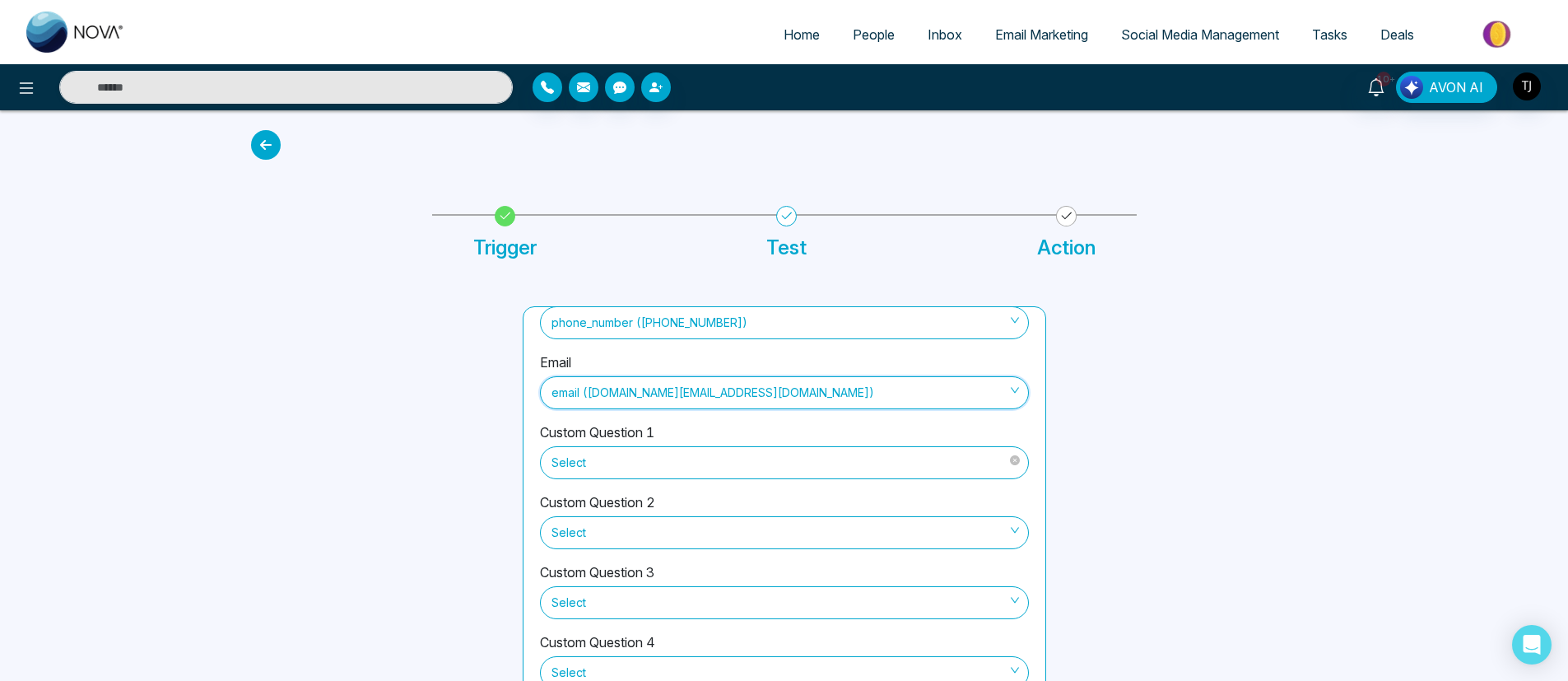
click at [649, 455] on span "Select" at bounding box center [784, 462] width 465 height 28
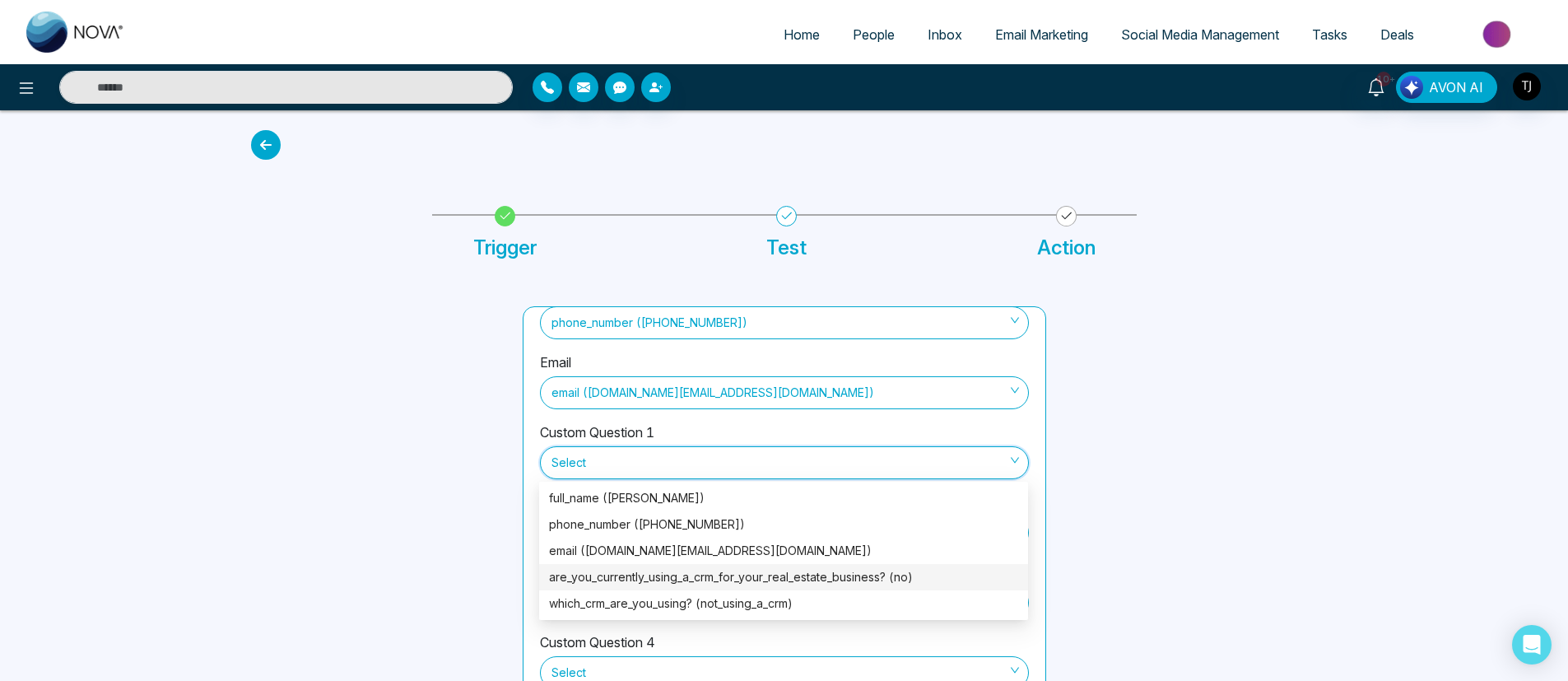
click at [652, 572] on div "are_you_currently_using_a_crm_for_your_real_estate_business? (no)" at bounding box center [784, 577] width 469 height 18
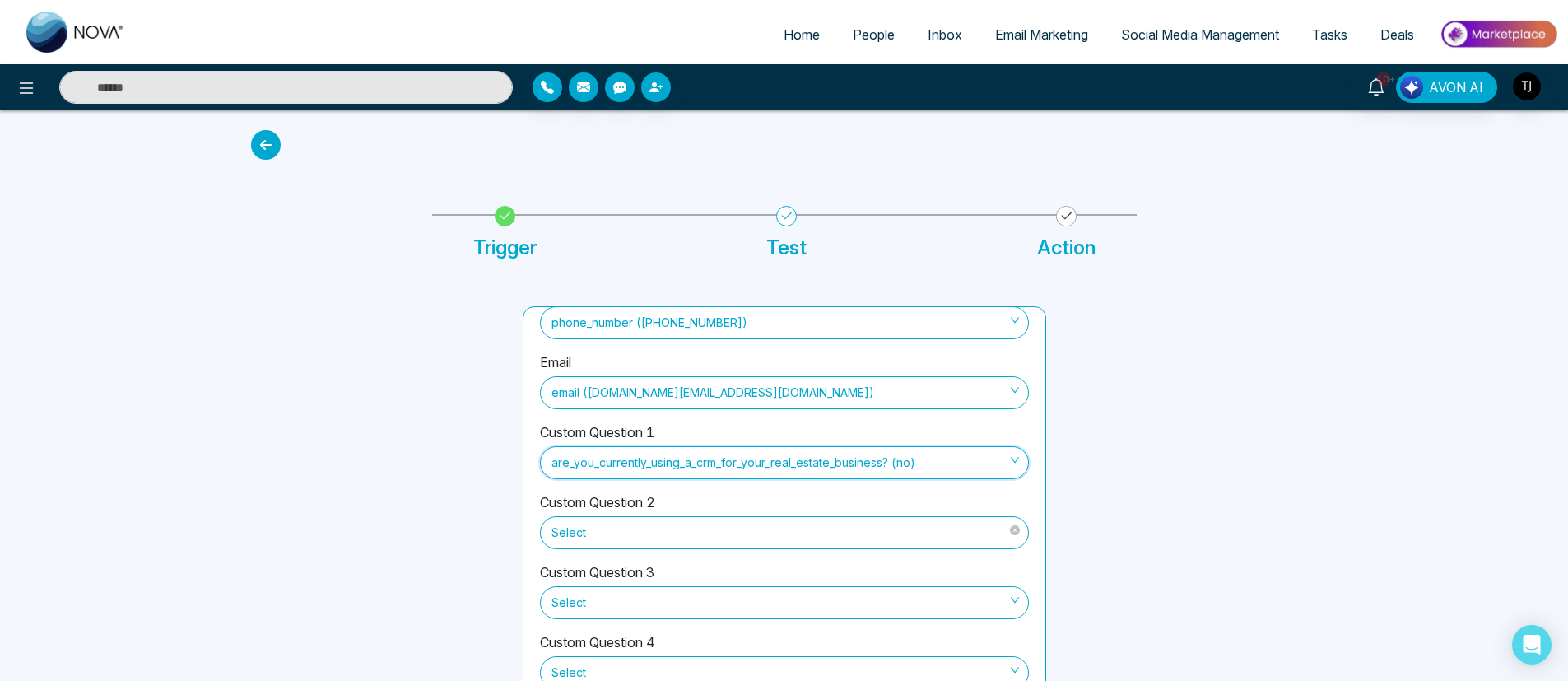
click at [656, 539] on span "Select" at bounding box center [784, 532] width 465 height 28
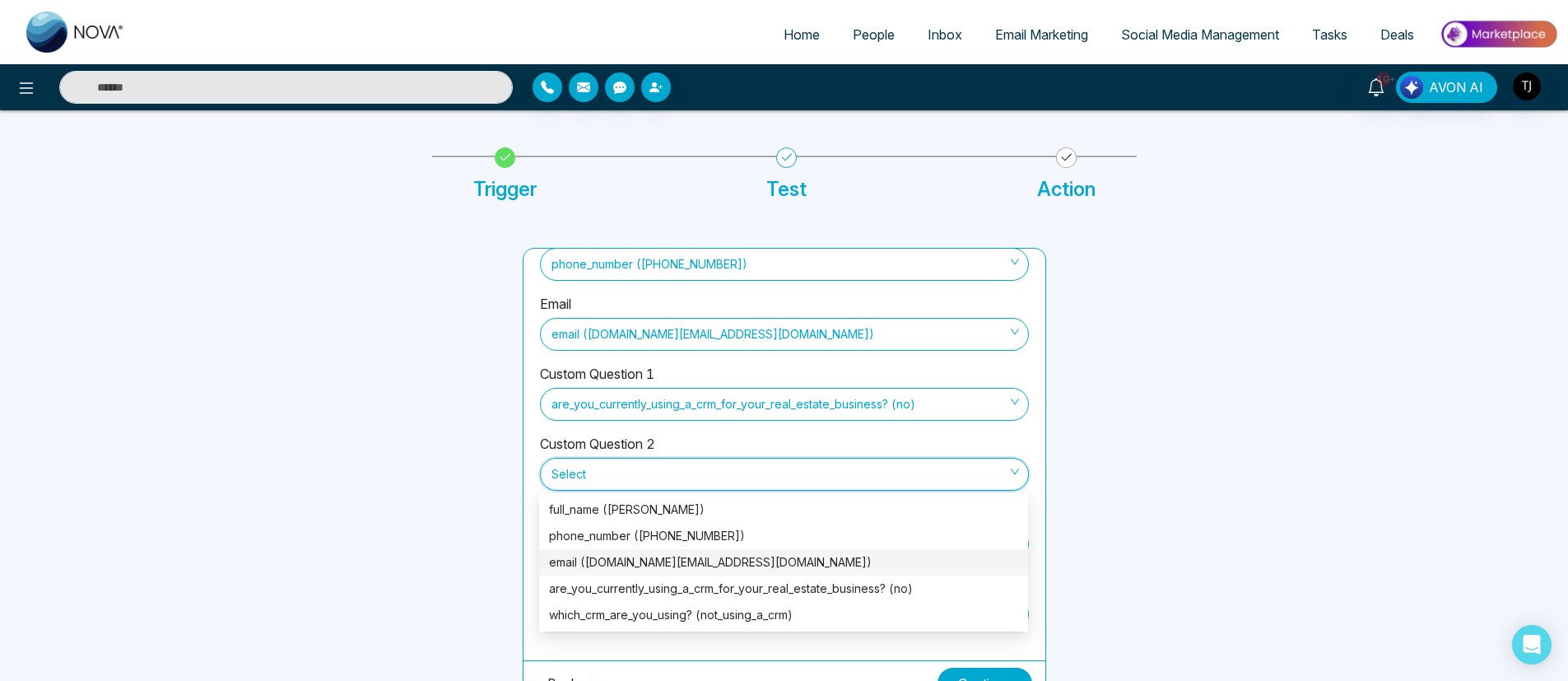
scroll to position [84, 0]
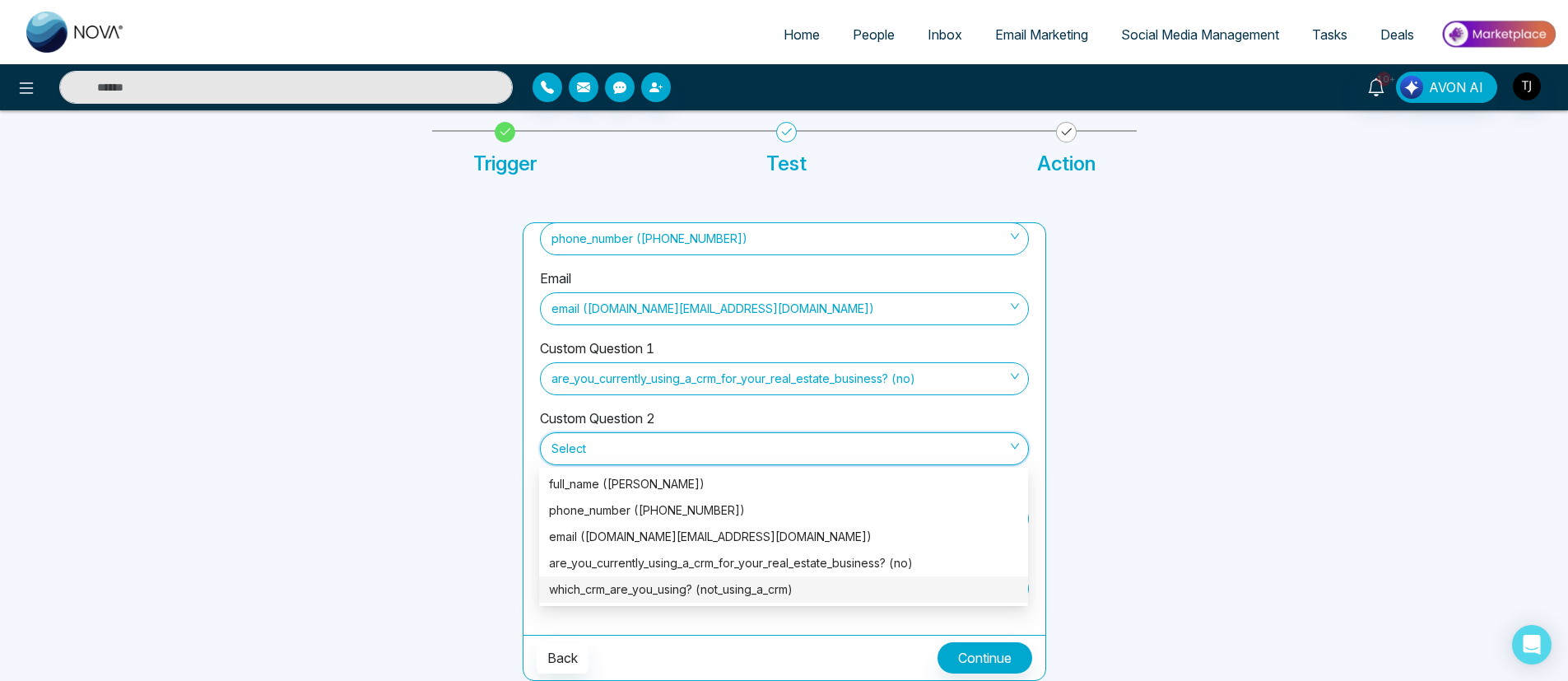
click at [672, 582] on div "which_crm_are_you_using? (not_using_a_crm)" at bounding box center [784, 589] width 469 height 18
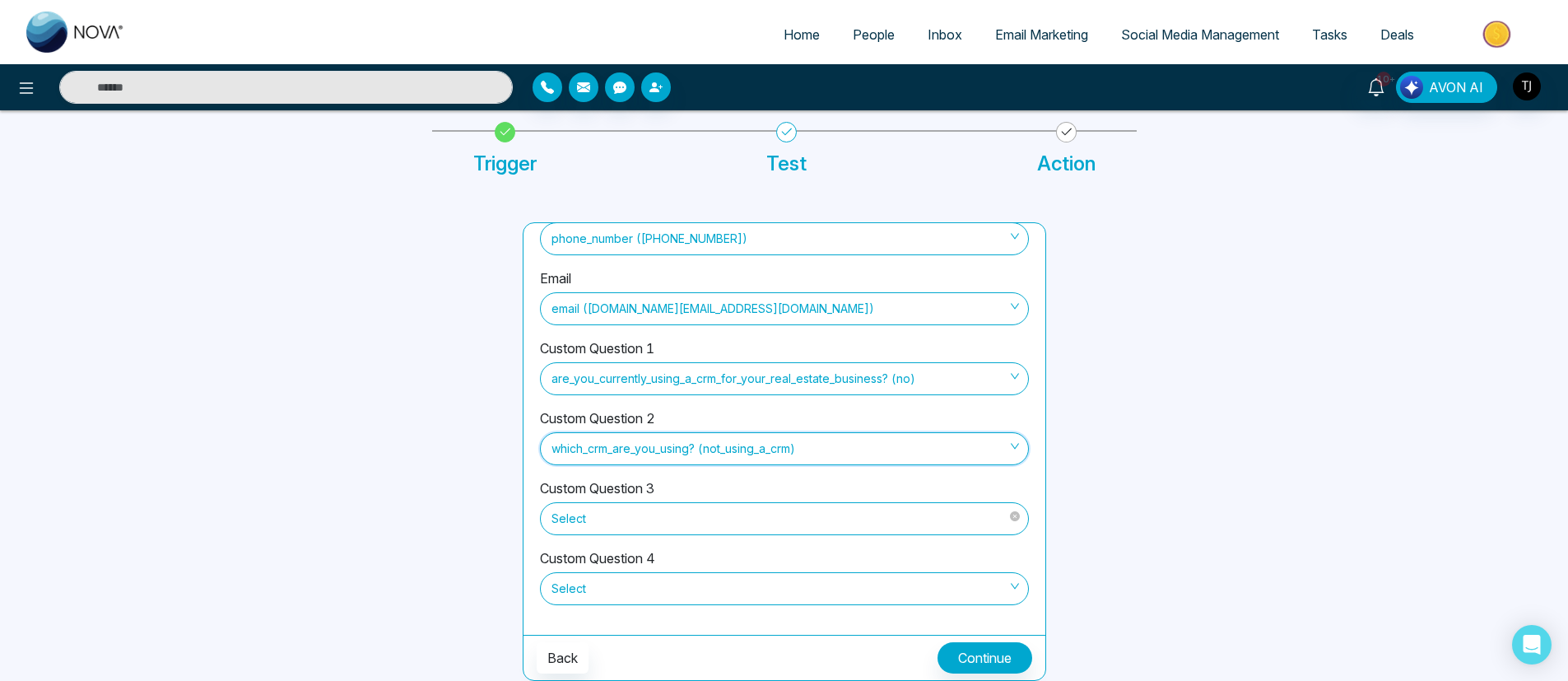
click at [666, 520] on span "Select" at bounding box center [784, 517] width 465 height 28
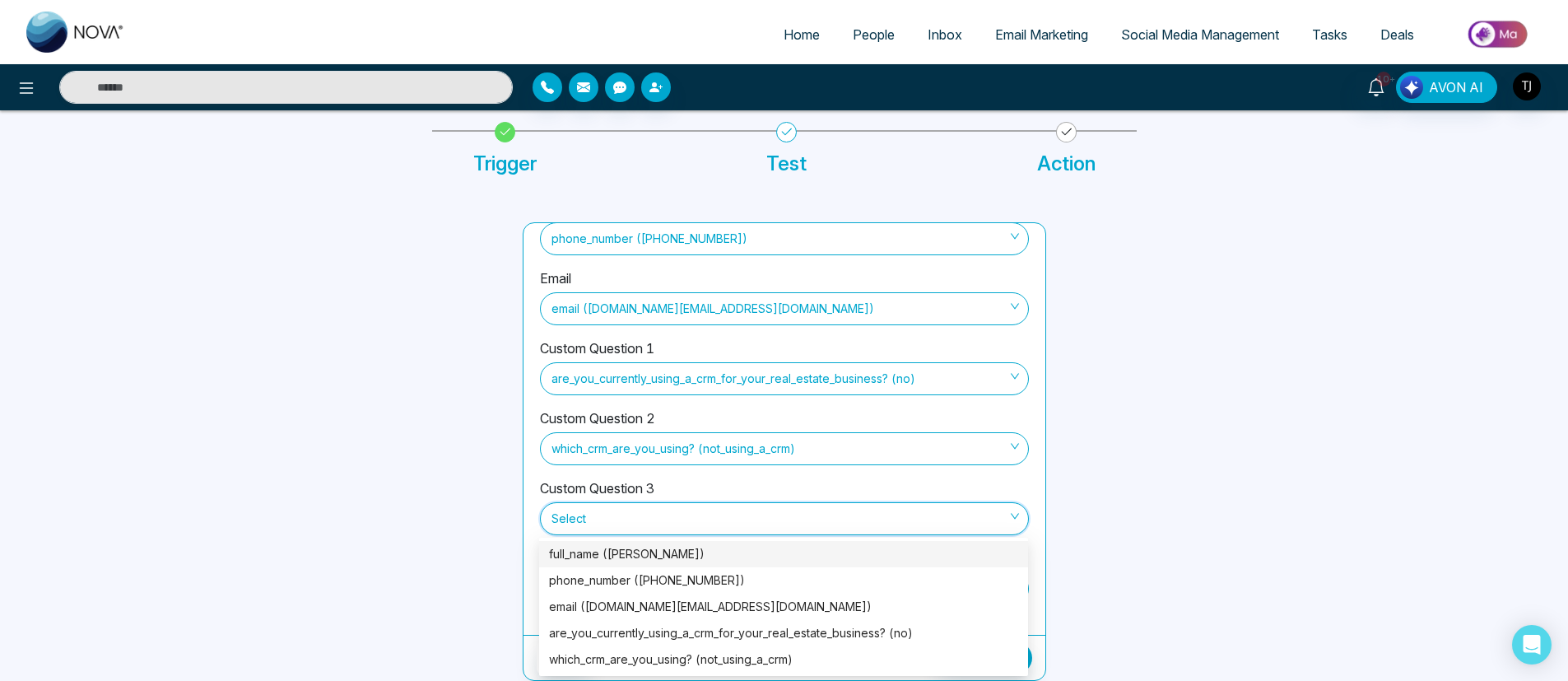
click at [1180, 419] on div at bounding box center [1192, 451] width 271 height 458
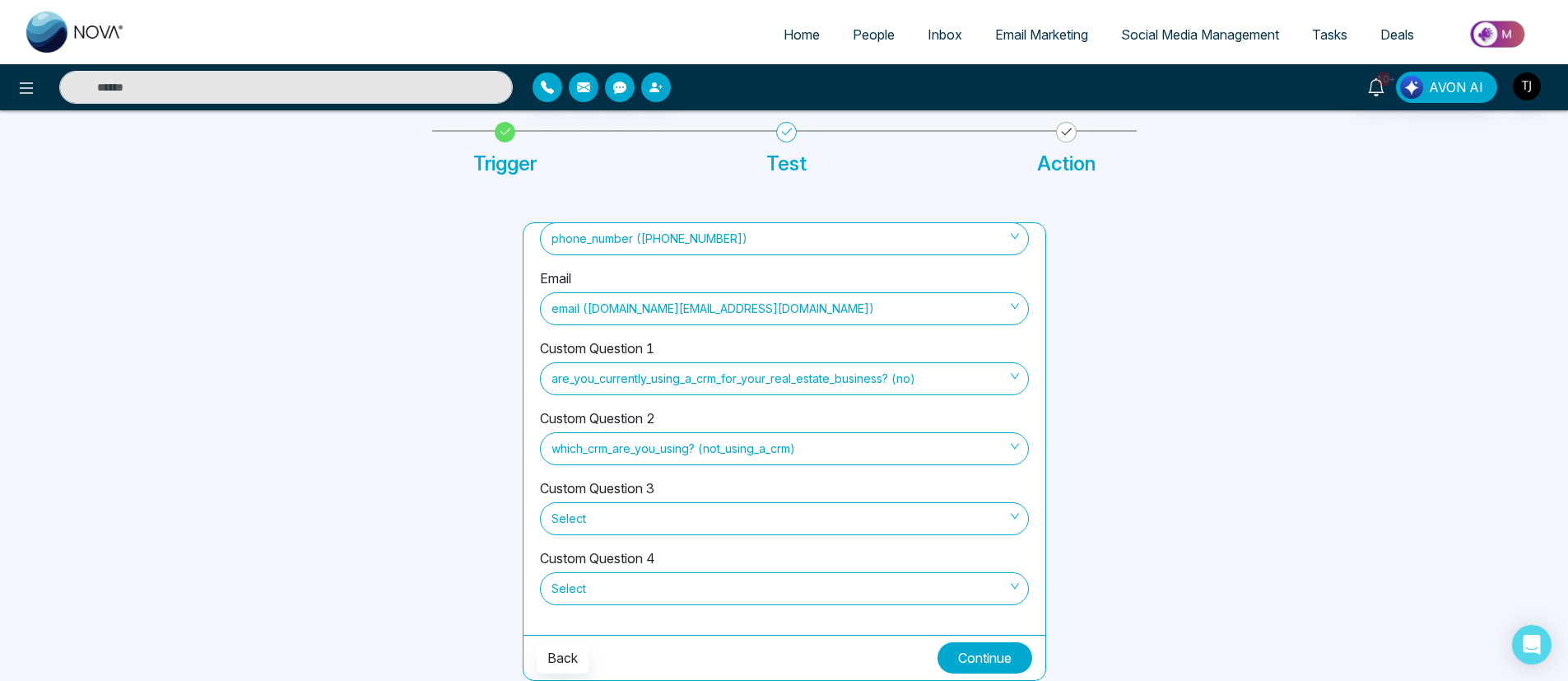
click at [1002, 662] on button "Continue" at bounding box center [984, 657] width 94 height 31
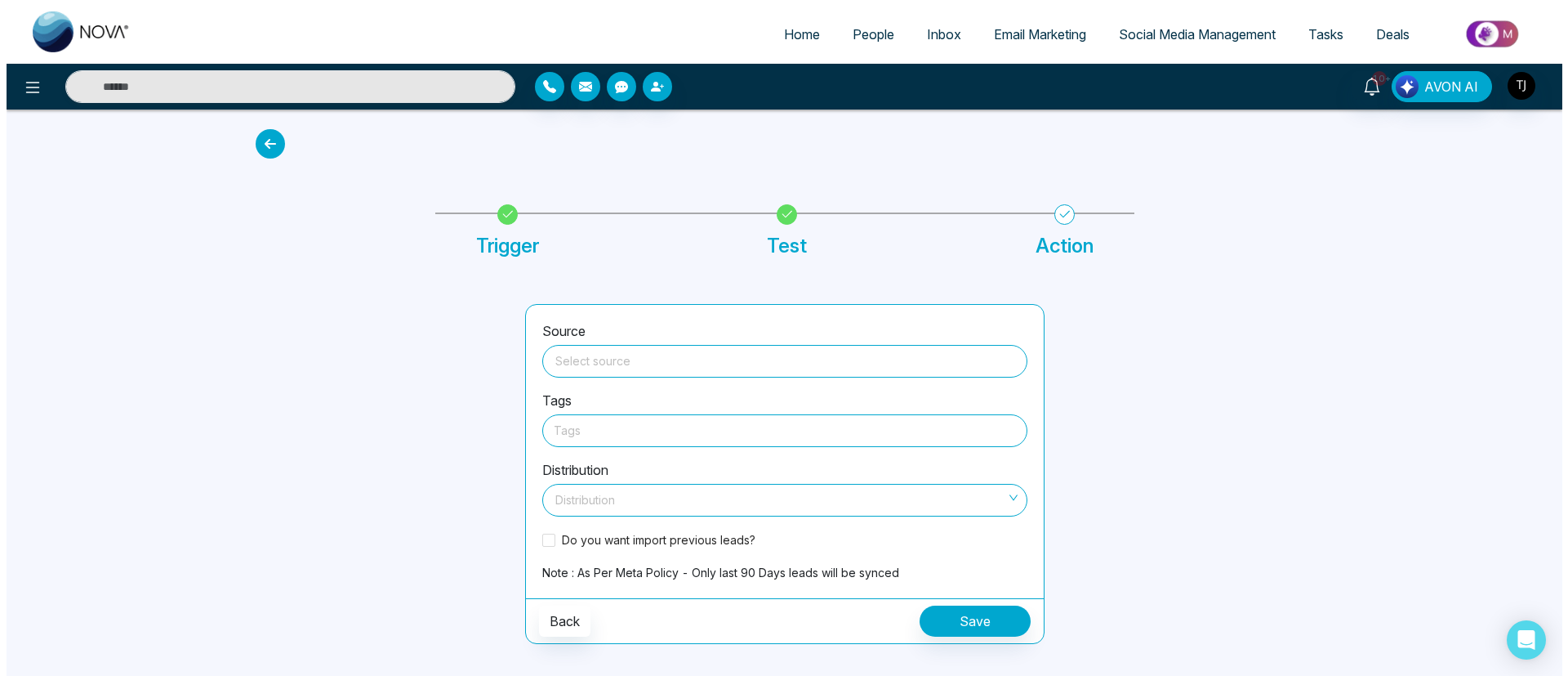
scroll to position [0, 0]
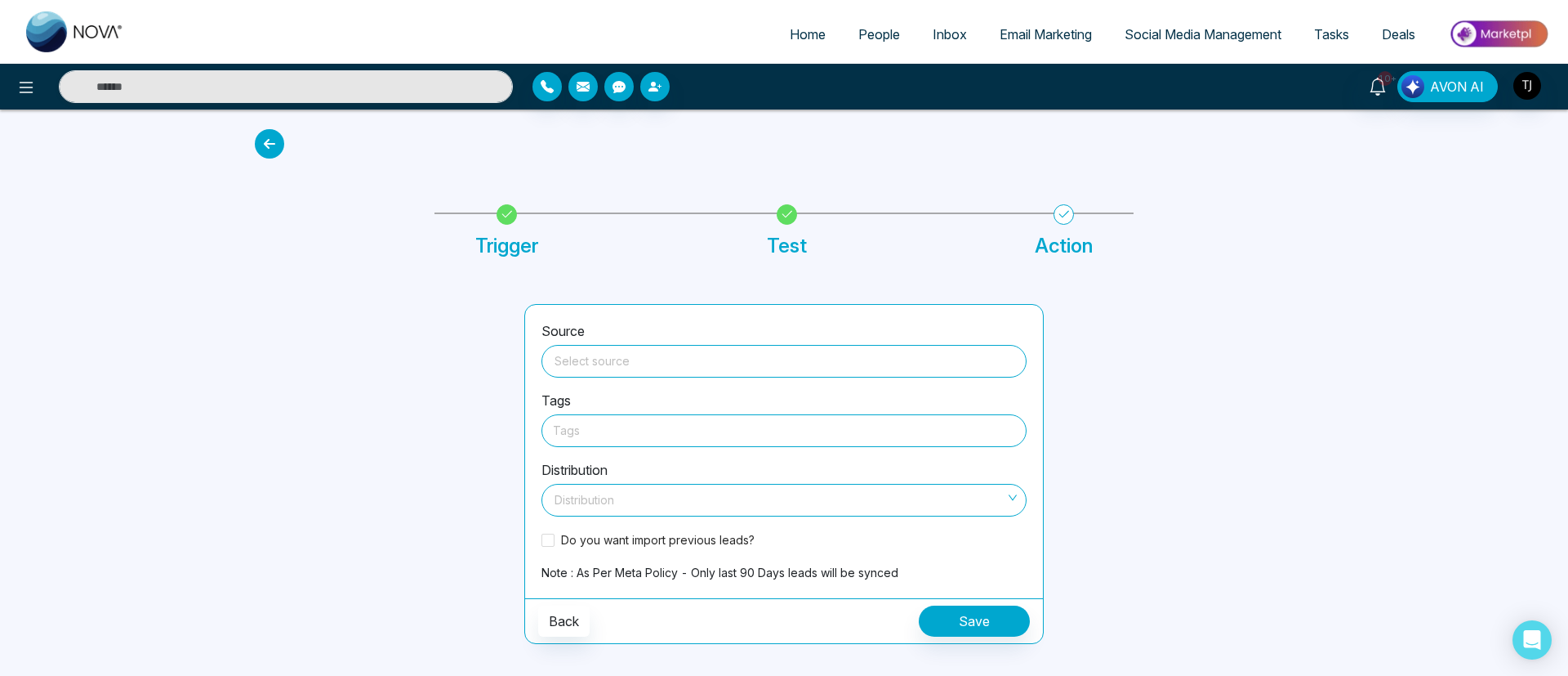
click at [730, 362] on input "search" at bounding box center [784, 357] width 465 height 24
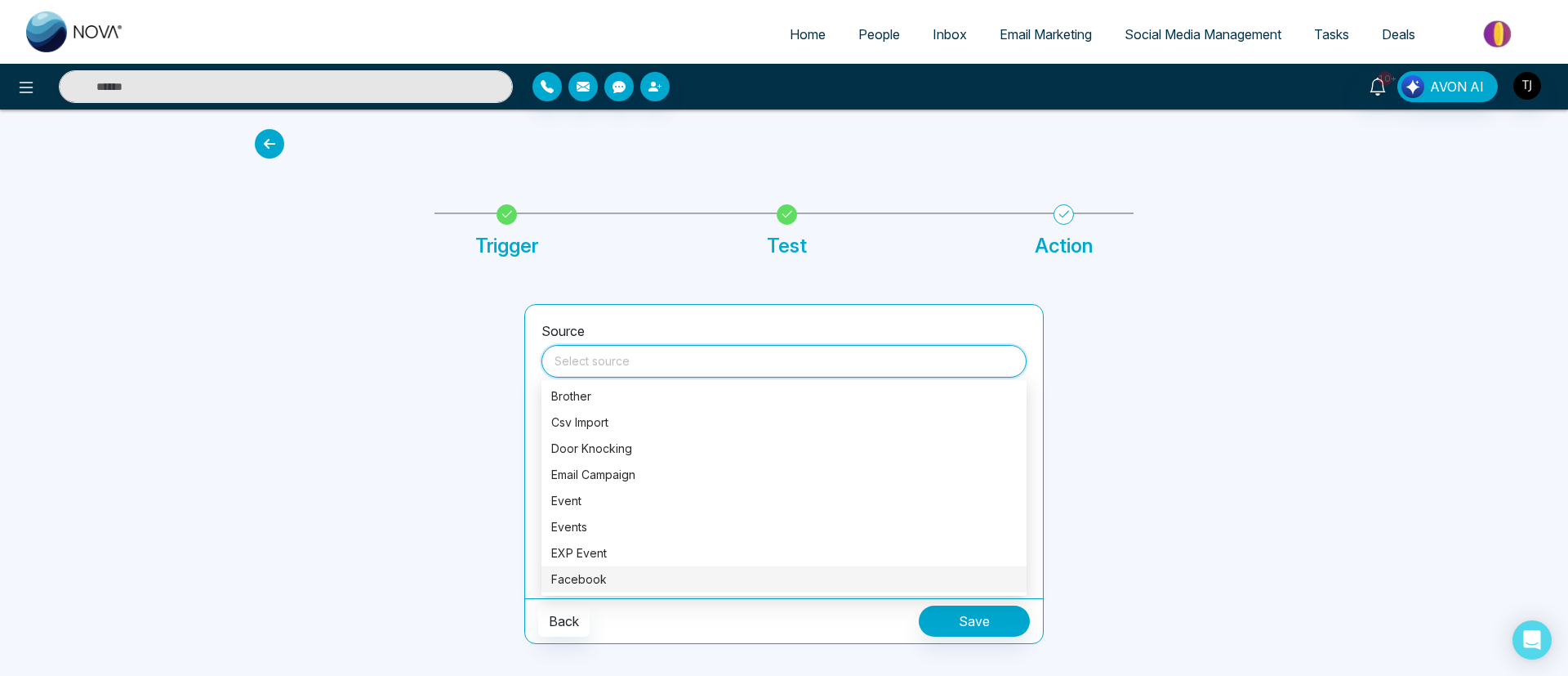
click at [636, 580] on div "Facebook" at bounding box center [784, 579] width 465 height 18
type input "********"
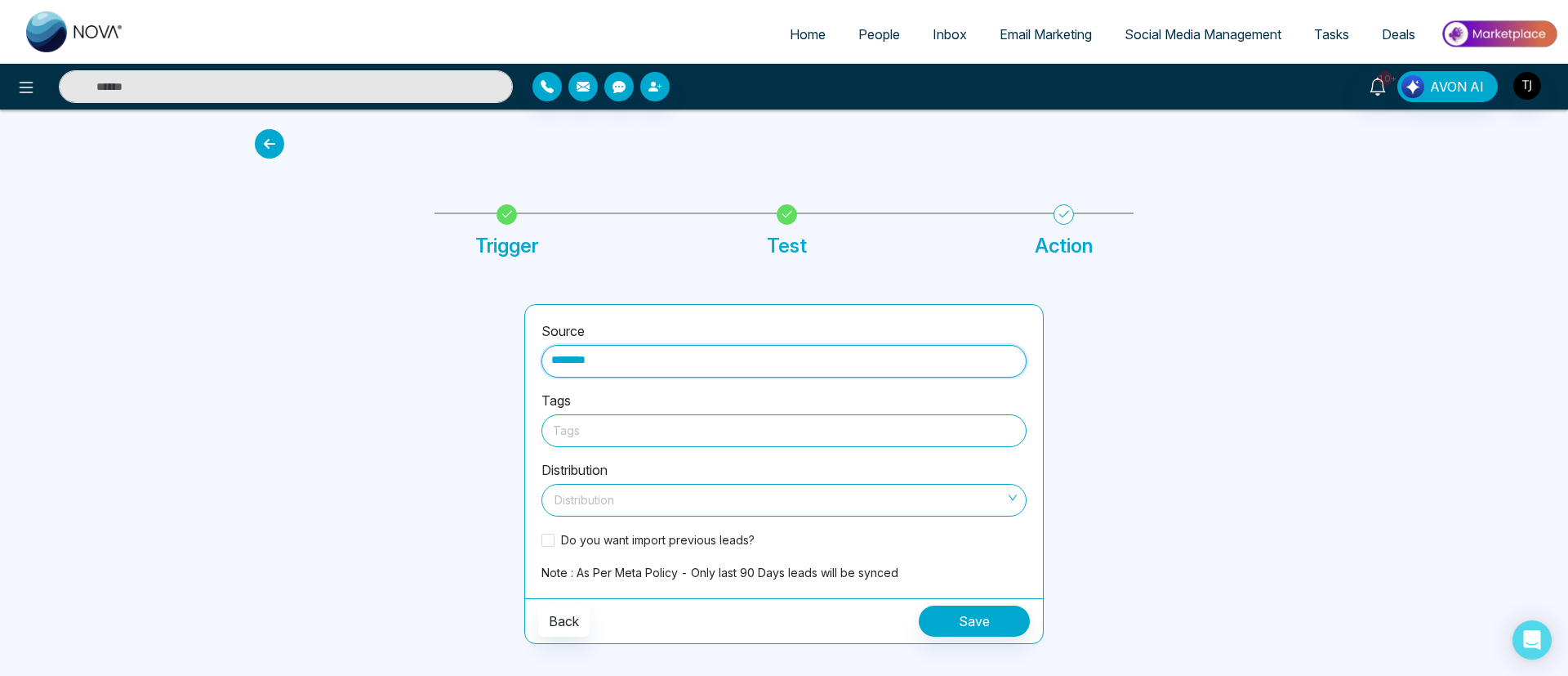
click at [641, 431] on div at bounding box center [784, 430] width 462 height 21
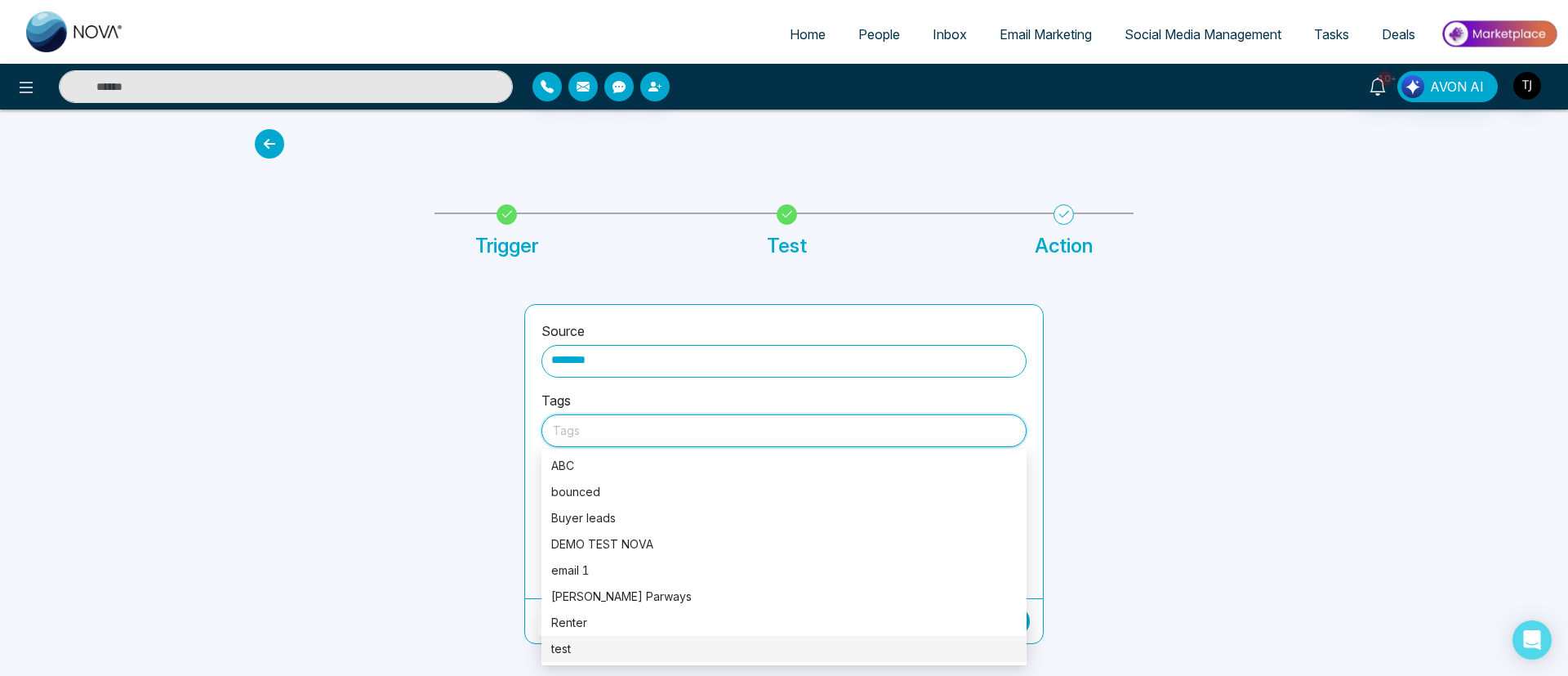
click at [590, 649] on div "test" at bounding box center [784, 648] width 465 height 18
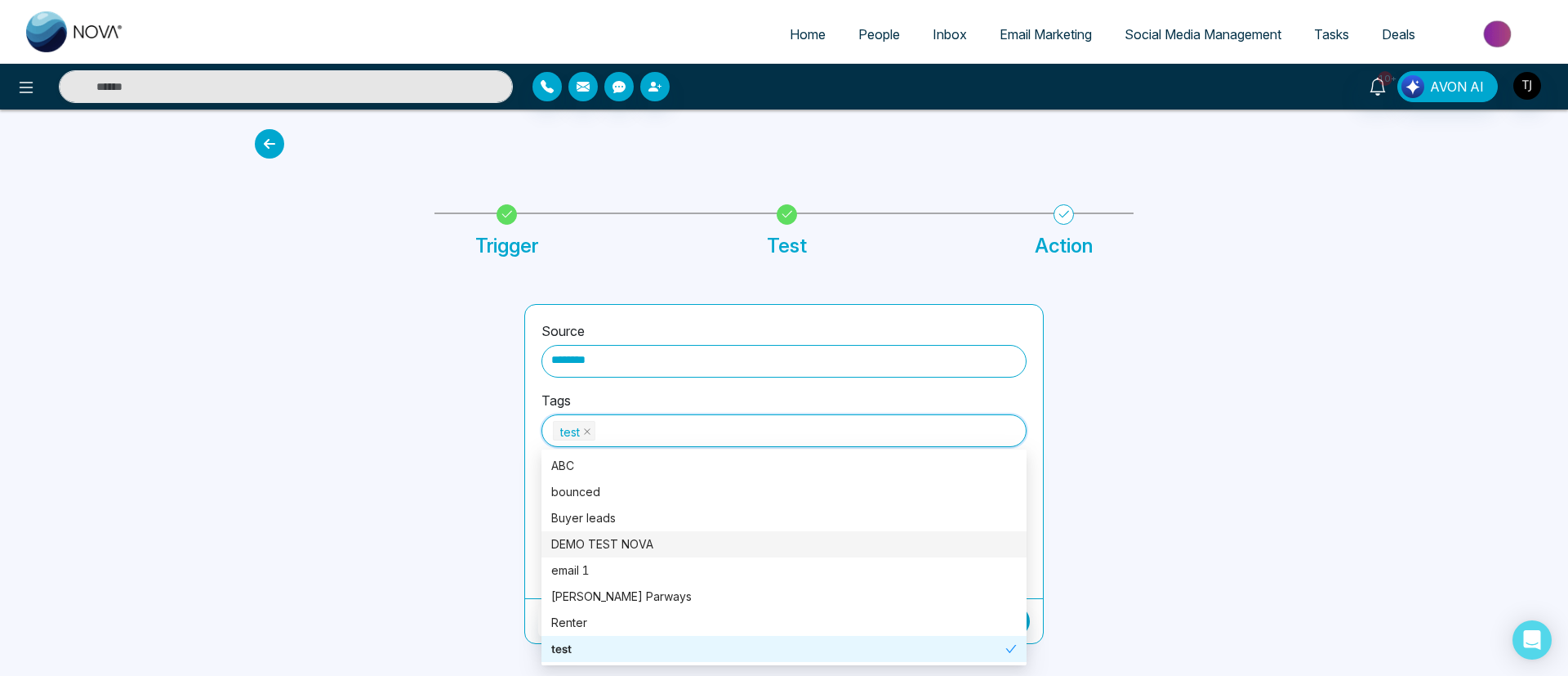
click at [491, 505] on div at bounding box center [380, 474] width 269 height 340
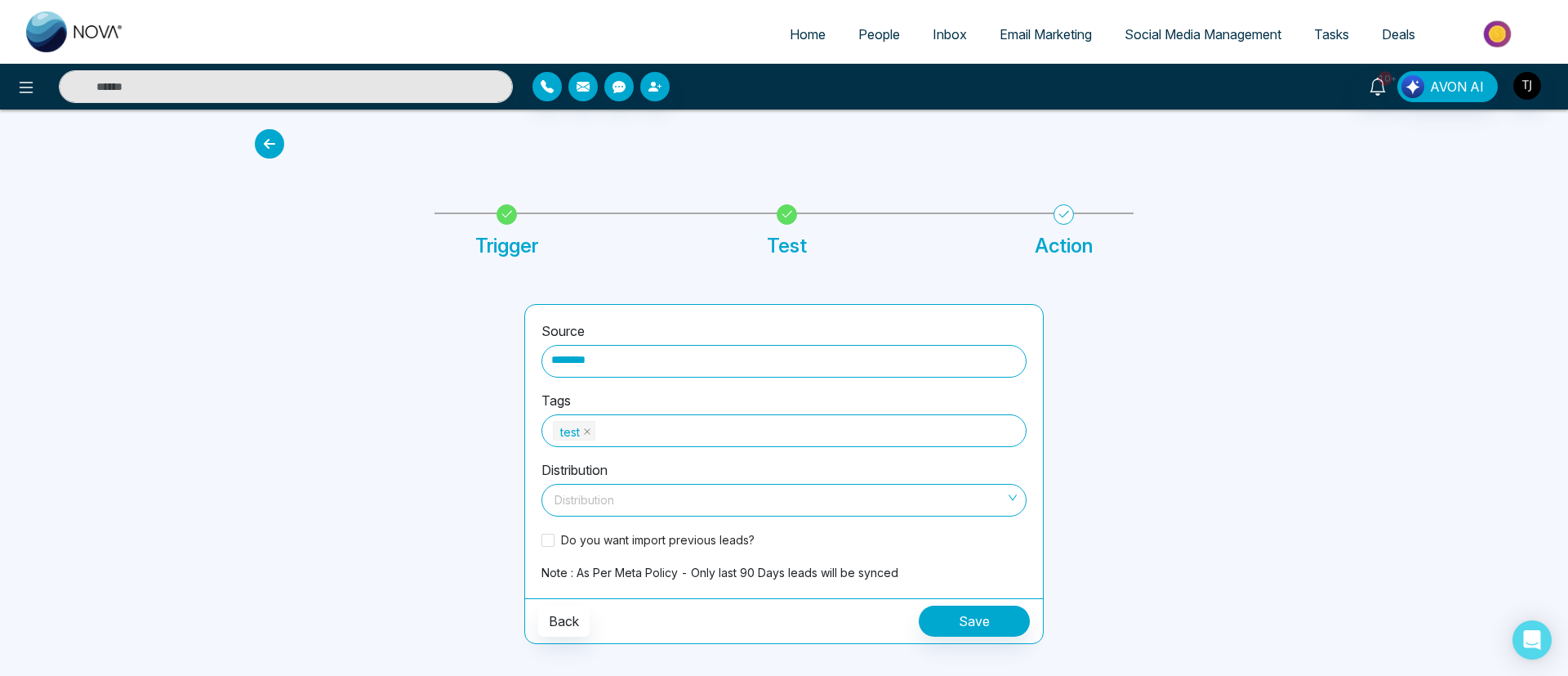
click at [612, 493] on input "search" at bounding box center [777, 496] width 454 height 24
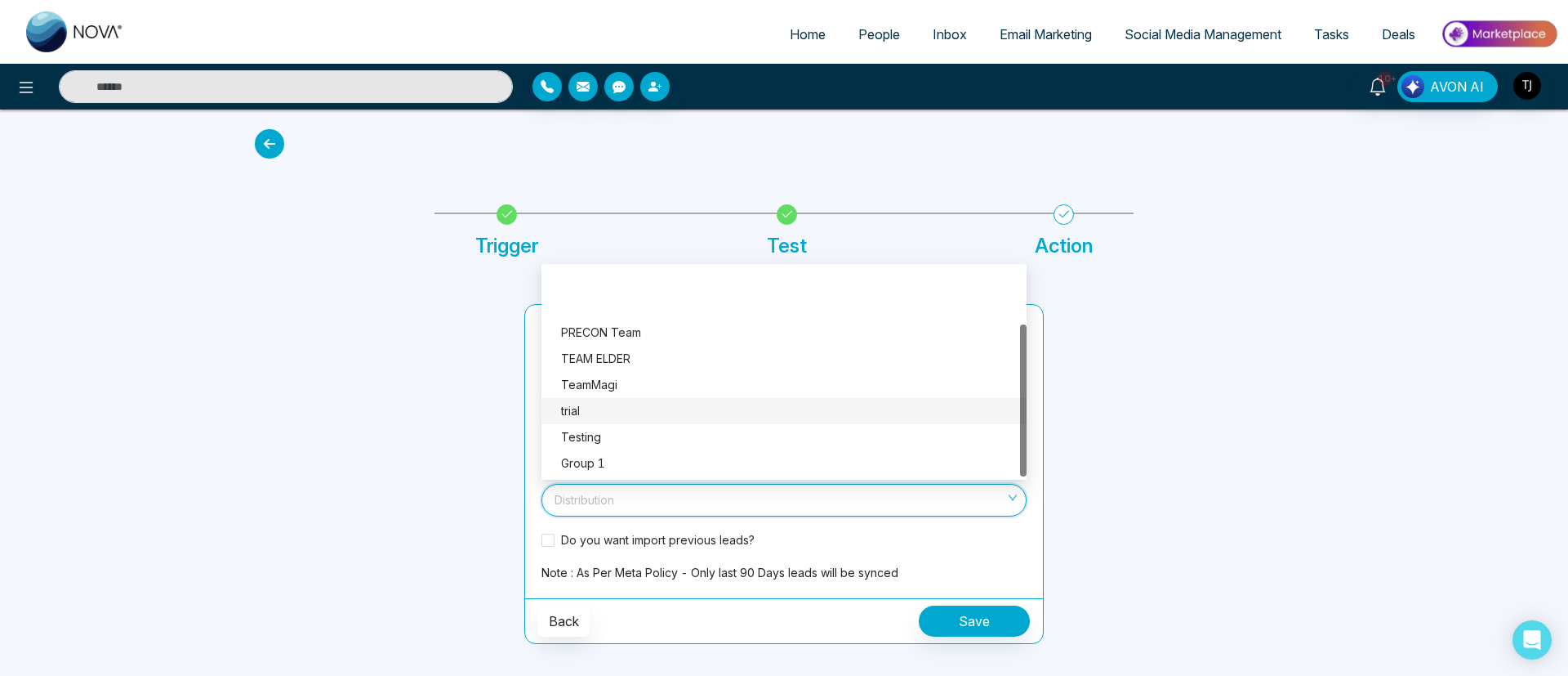
scroll to position [78, 0]
click at [655, 332] on div "trial" at bounding box center [788, 333] width 456 height 18
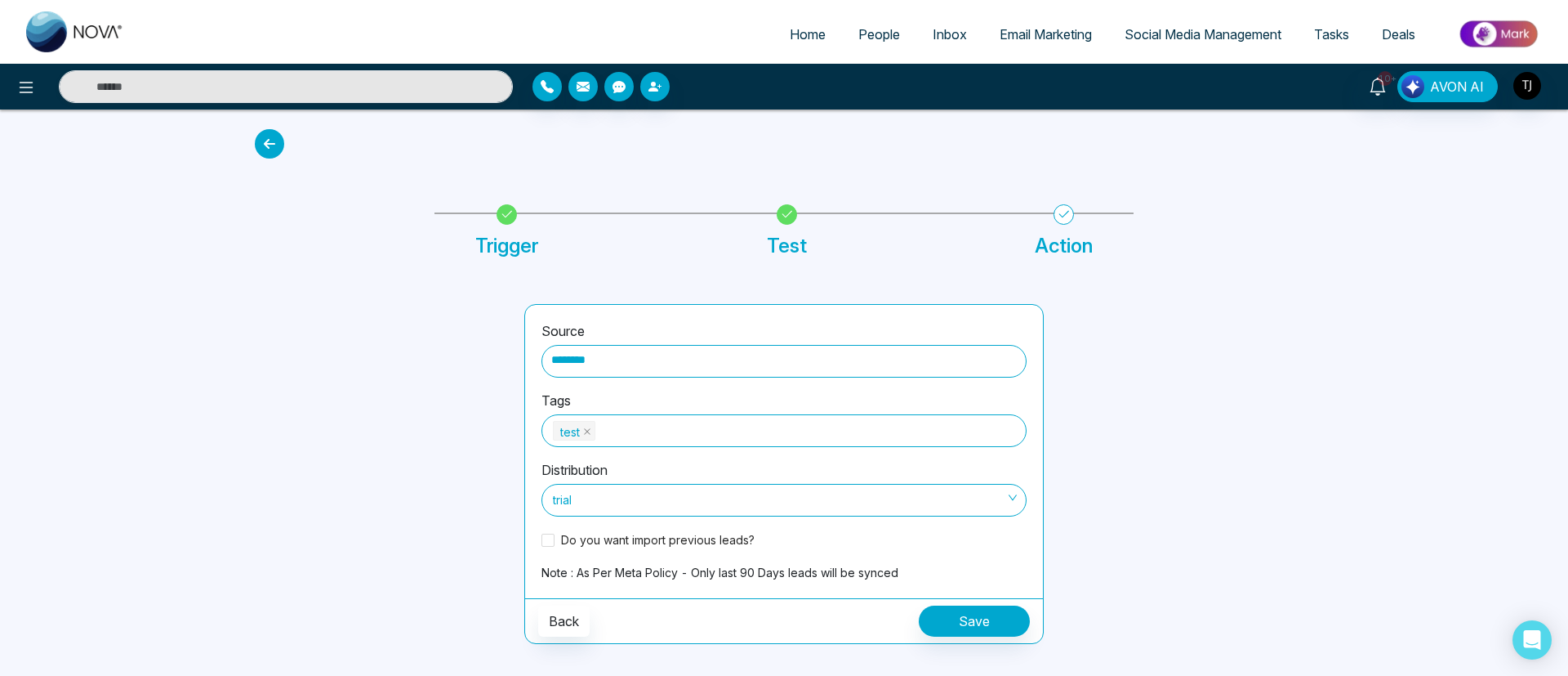
click at [267, 142] on icon at bounding box center [269, 144] width 29 height 29
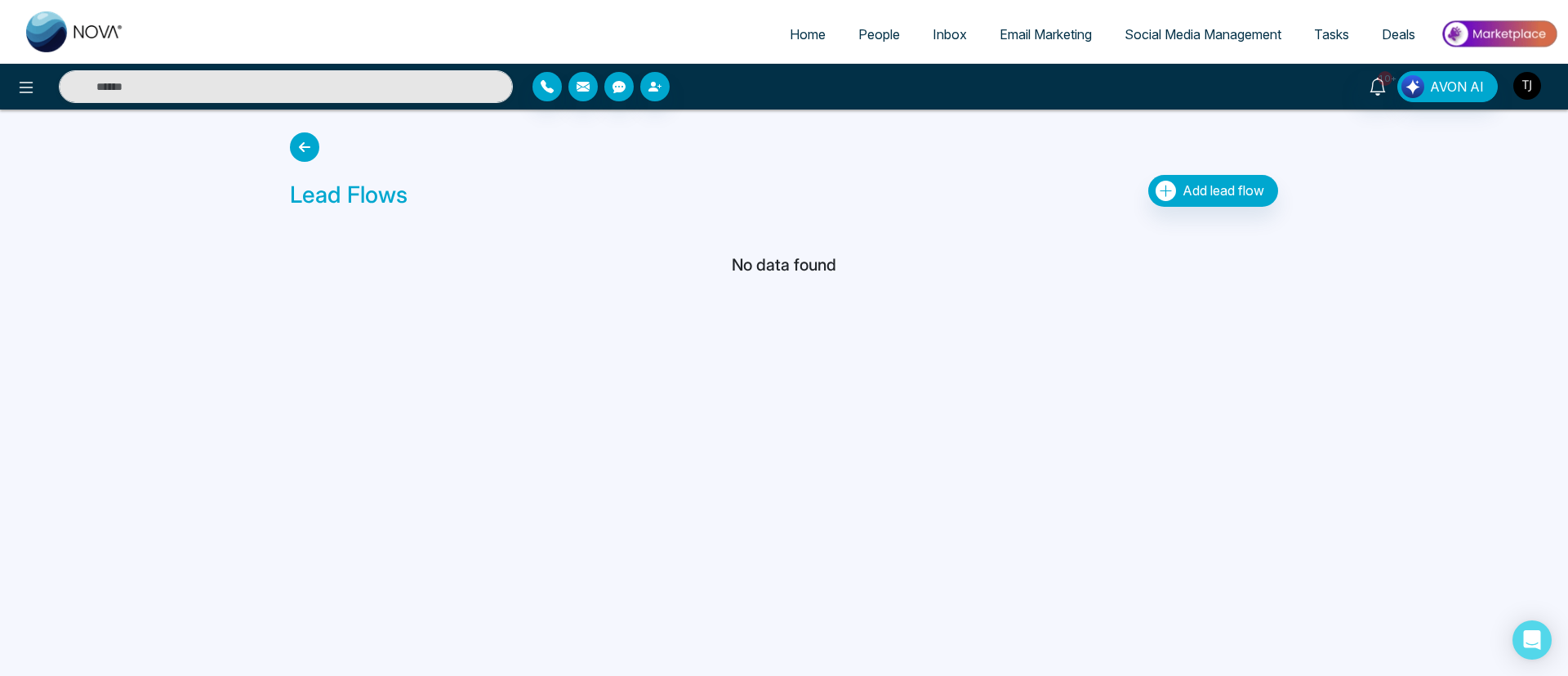
click at [1521, 81] on img "button" at bounding box center [1526, 86] width 28 height 28
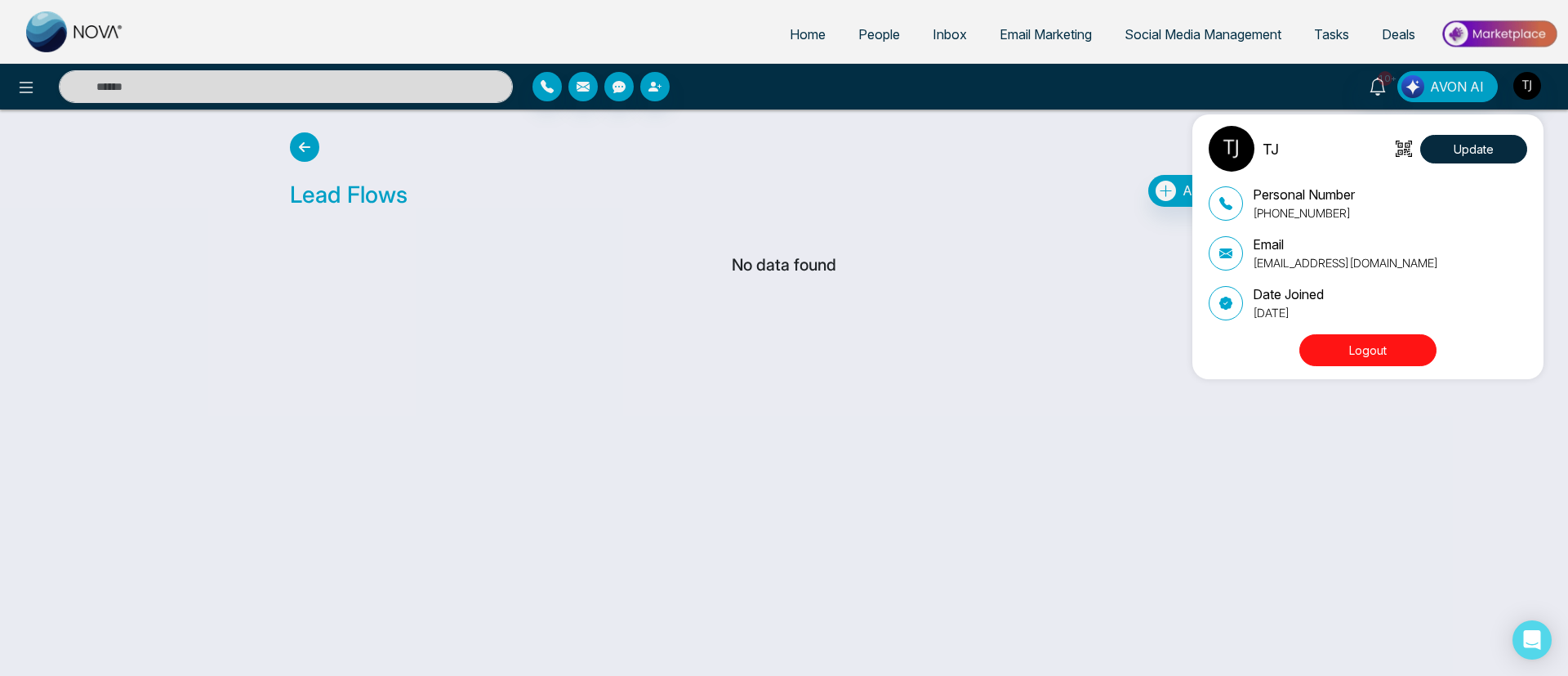
click at [1401, 350] on button "Logout" at bounding box center [1367, 350] width 137 height 32
